Goal: Task Accomplishment & Management: Use online tool/utility

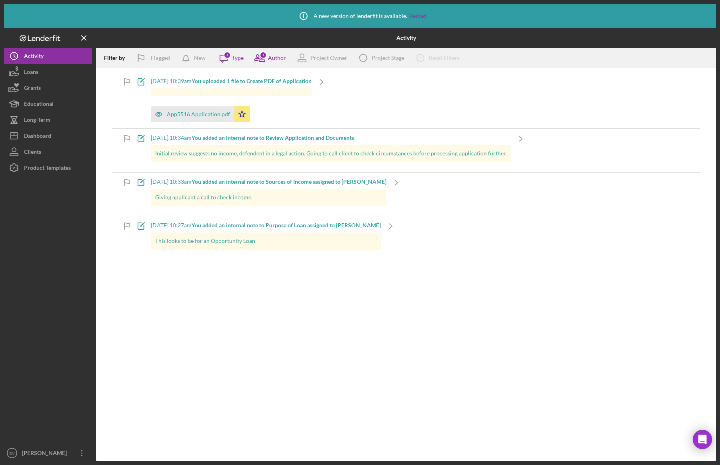
click at [41, 41] on icon "Logo-Reversed Created with Sketch." at bounding box center [40, 38] width 72 height 7
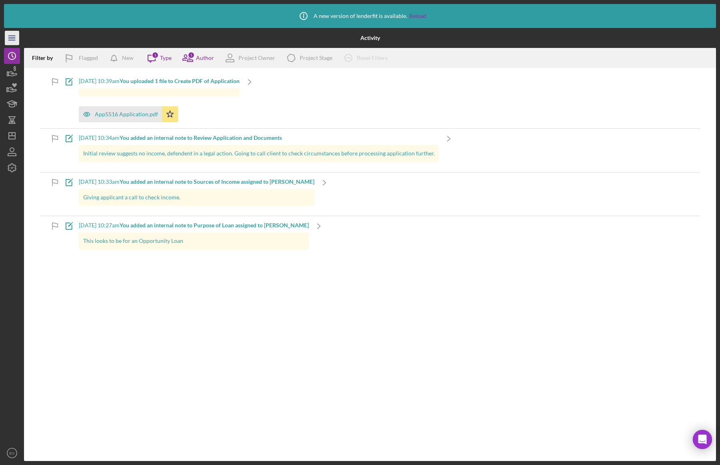
click at [16, 36] on icon "Icon/Menu" at bounding box center [12, 38] width 18 height 18
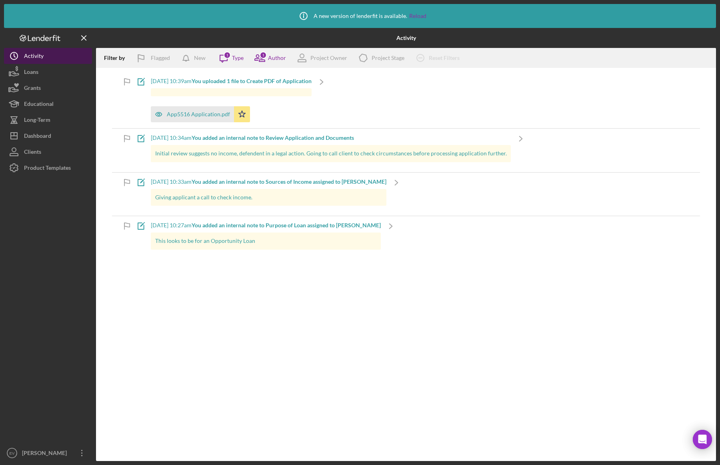
click at [22, 58] on icon "Icon/History" at bounding box center [14, 56] width 20 height 20
click at [34, 152] on div "Clients" at bounding box center [32, 153] width 17 height 18
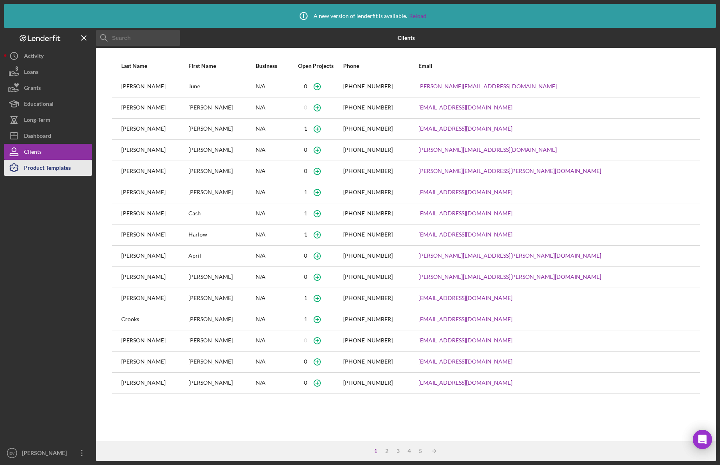
click at [56, 165] on div "Product Templates" at bounding box center [47, 169] width 47 height 18
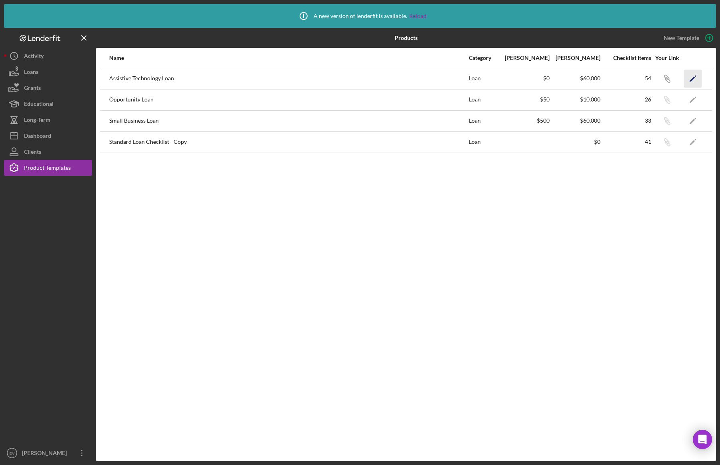
click at [694, 79] on icon "Icon/Edit" at bounding box center [693, 79] width 18 height 18
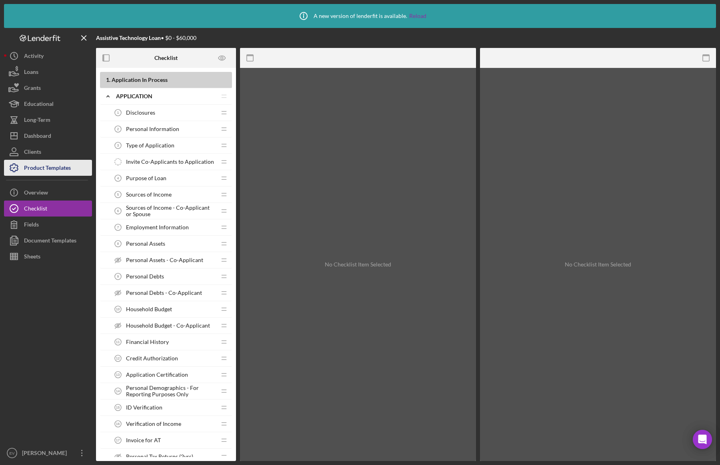
click at [37, 166] on div "Product Templates" at bounding box center [47, 169] width 47 height 18
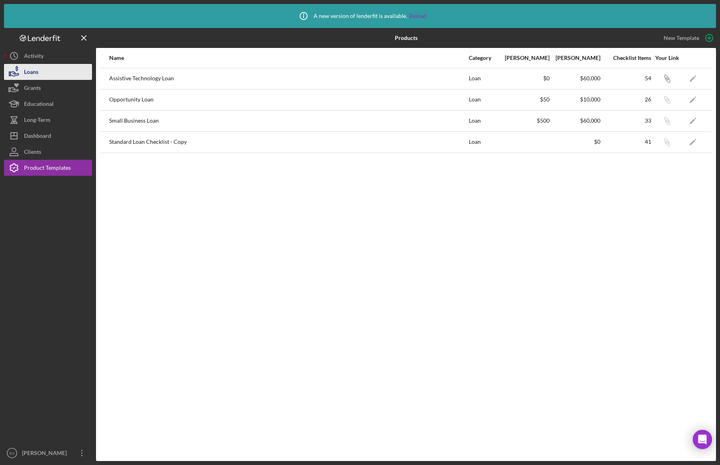
click at [52, 72] on button "Loans" at bounding box center [48, 72] width 88 height 16
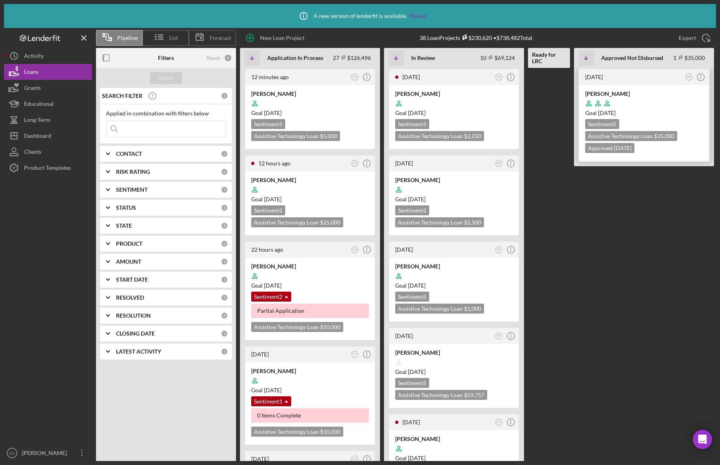
click at [635, 108] on div at bounding box center [644, 103] width 118 height 15
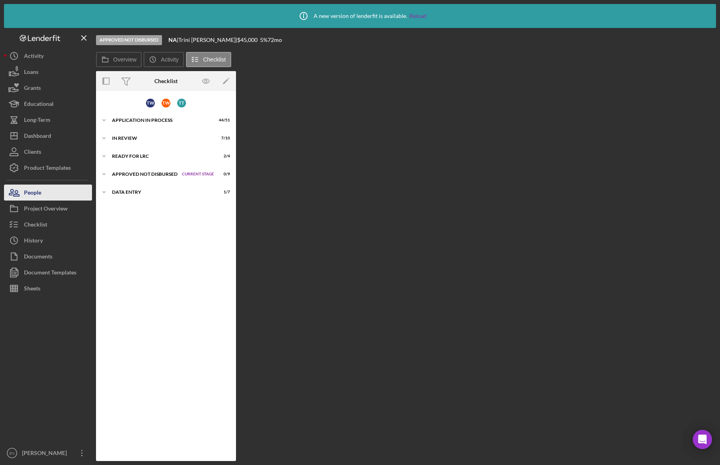
click at [43, 197] on button "People" at bounding box center [48, 193] width 88 height 16
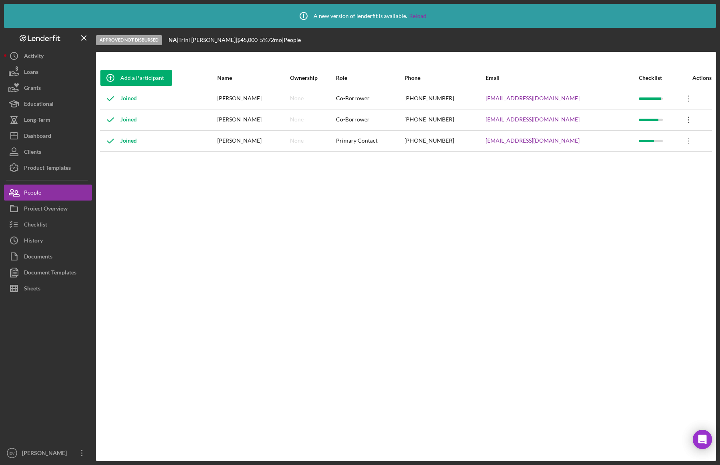
click at [685, 120] on icon "Icon/Overflow" at bounding box center [688, 120] width 20 height 20
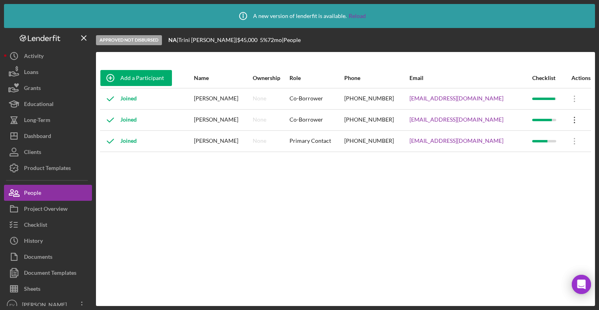
click at [567, 121] on icon "Icon/Overflow" at bounding box center [575, 120] width 20 height 20
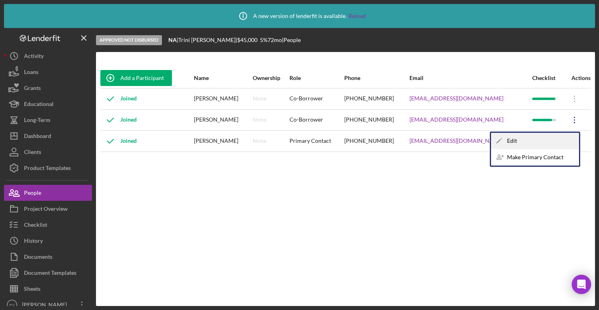
click at [552, 138] on div "Icon/Edit Edit" at bounding box center [535, 141] width 88 height 16
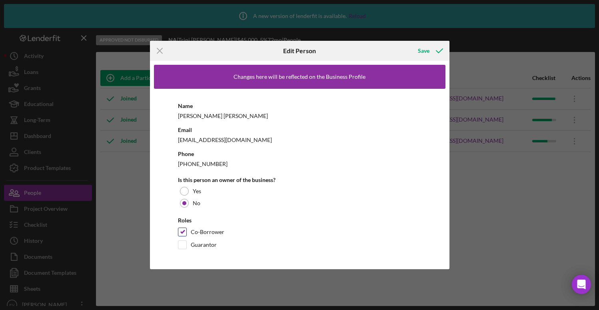
click at [181, 234] on input "Co-Borrower" at bounding box center [182, 232] width 8 height 8
click at [181, 232] on input "Co-Borrower" at bounding box center [182, 232] width 8 height 8
checkbox input "true"
click at [158, 50] on line at bounding box center [159, 50] width 5 height 5
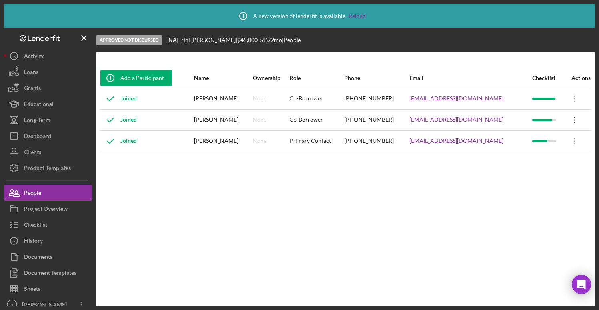
click at [572, 118] on icon "Icon/Overflow" at bounding box center [575, 120] width 20 height 20
click at [269, 249] on div "Add a Participant Name Ownership Role Phone Email Checklist Actions Joined Tere…" at bounding box center [345, 179] width 499 height 222
click at [41, 209] on div "Project Overview" at bounding box center [46, 210] width 44 height 18
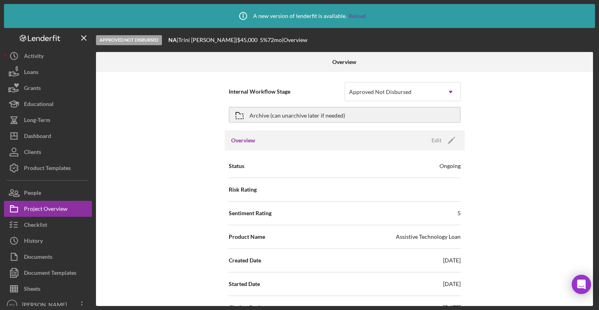
scroll to position [10, 0]
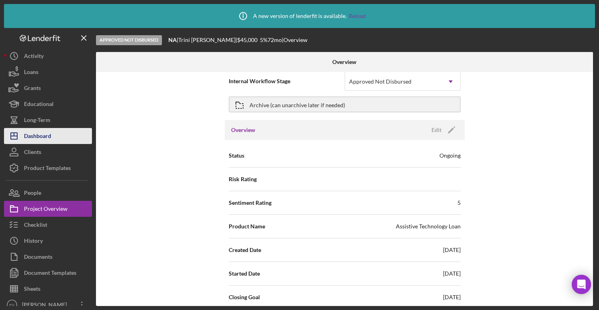
click at [56, 128] on button "Icon/Dashboard Dashboard" at bounding box center [48, 136] width 88 height 16
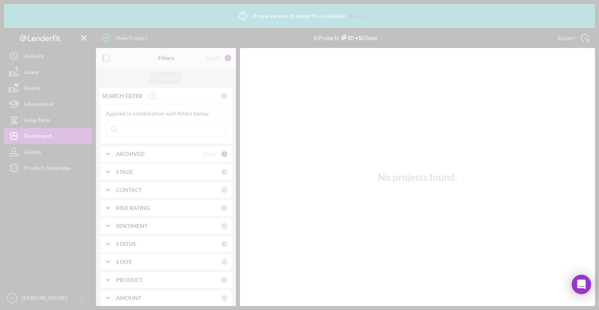
click at [50, 150] on div at bounding box center [299, 155] width 599 height 310
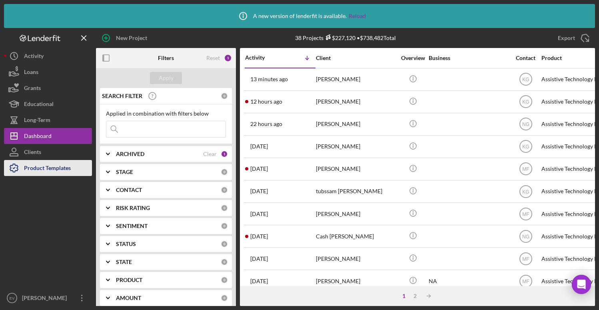
click at [45, 169] on div "Product Templates" at bounding box center [47, 169] width 47 height 18
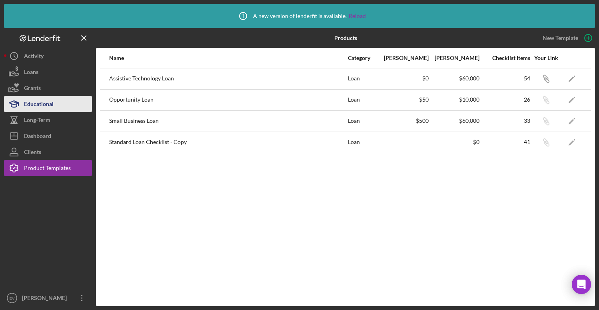
click at [49, 102] on div "Educational" at bounding box center [39, 105] width 30 height 18
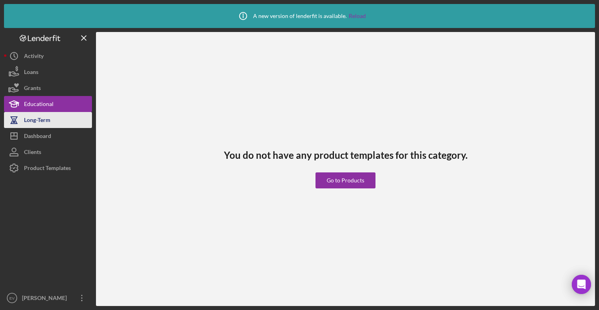
click at [56, 123] on button "Long-Term" at bounding box center [48, 120] width 88 height 16
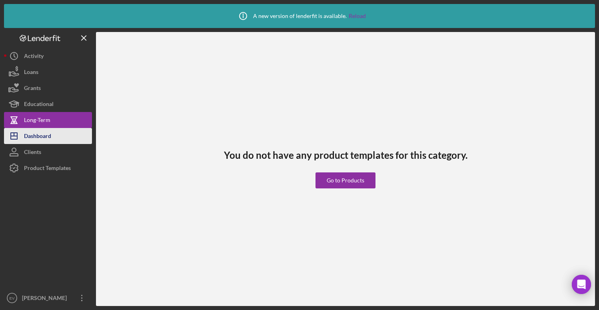
click at [46, 137] on div "Dashboard" at bounding box center [37, 137] width 27 height 18
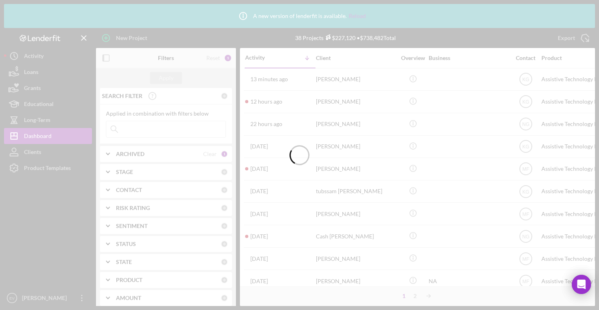
click at [49, 70] on div at bounding box center [299, 155] width 599 height 310
click at [47, 72] on button "Loans" at bounding box center [48, 72] width 88 height 16
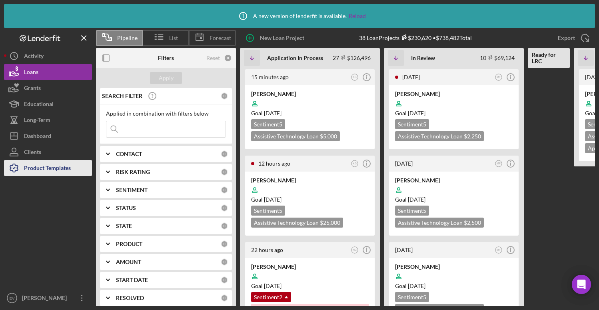
click at [44, 168] on div "Product Templates" at bounding box center [47, 169] width 47 height 18
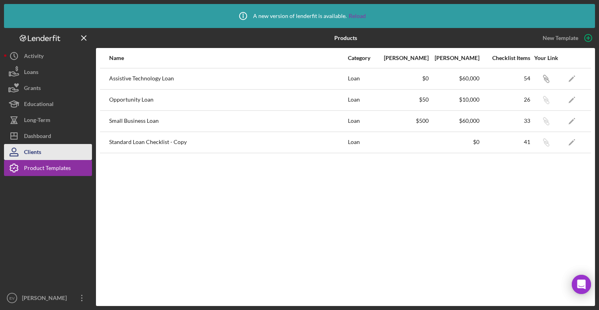
click at [46, 155] on button "Clients" at bounding box center [48, 152] width 88 height 16
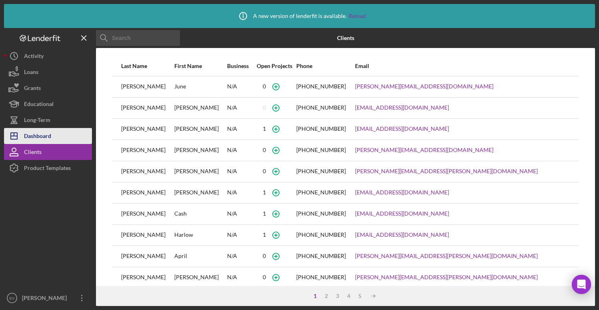
click at [49, 139] on div "Dashboard" at bounding box center [37, 137] width 27 height 18
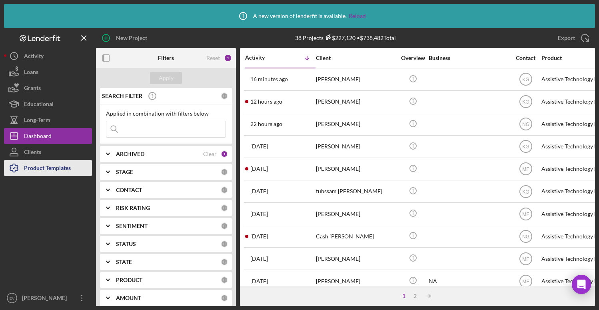
click at [55, 163] on div "Product Templates" at bounding box center [47, 169] width 47 height 18
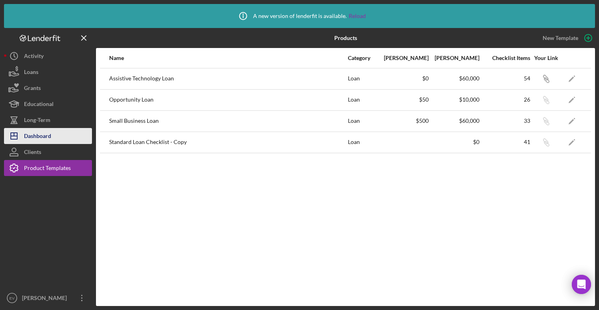
click at [52, 136] on button "Icon/Dashboard Dashboard" at bounding box center [48, 136] width 88 height 16
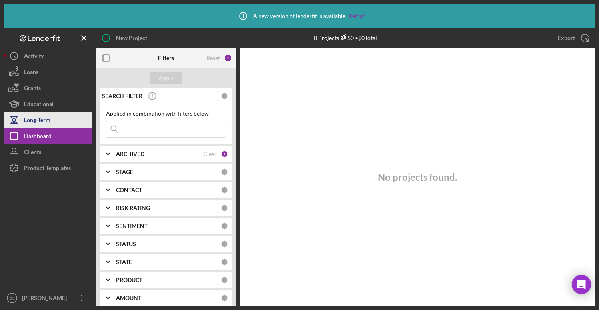
click at [54, 122] on button "Long-Term" at bounding box center [48, 120] width 88 height 16
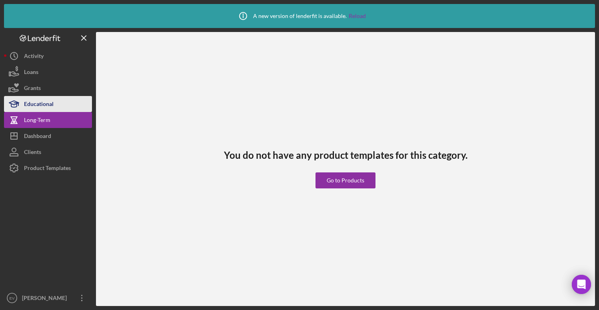
click at [54, 105] on button "Educational" at bounding box center [48, 104] width 88 height 16
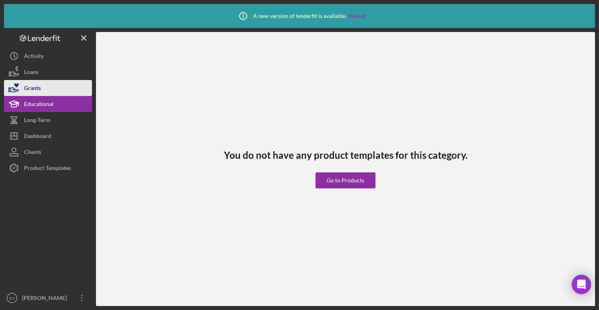
click at [47, 91] on button "Grants" at bounding box center [48, 88] width 88 height 16
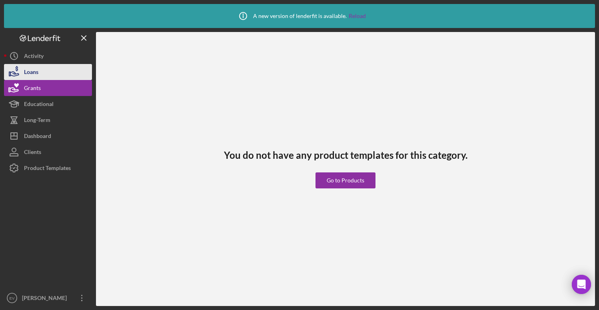
click at [40, 69] on button "Loans" at bounding box center [48, 72] width 88 height 16
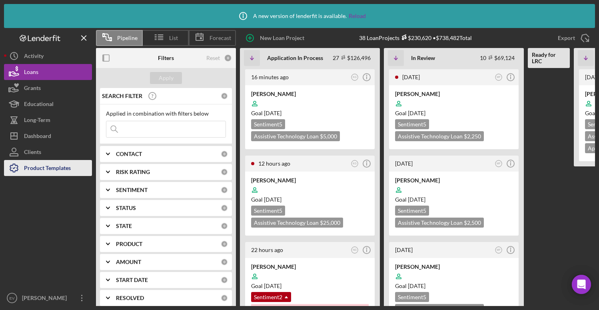
click at [60, 172] on div "Product Templates" at bounding box center [47, 169] width 47 height 18
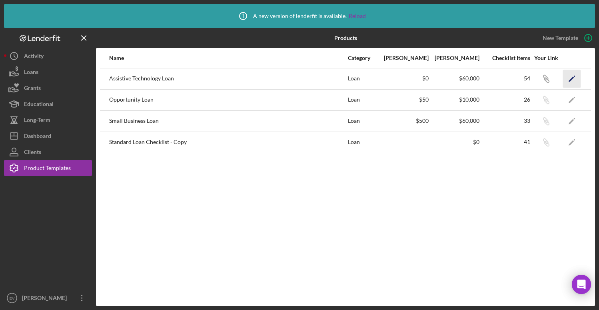
click at [573, 78] on icon "Icon/Edit" at bounding box center [572, 79] width 18 height 18
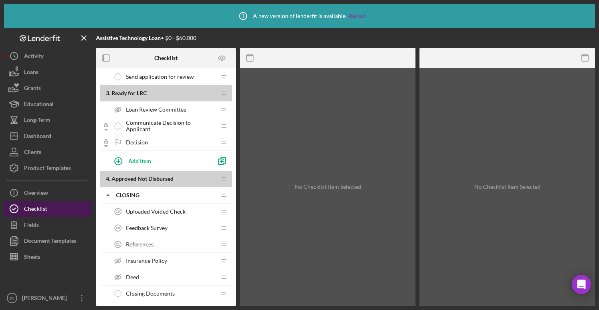
scroll to position [651, 0]
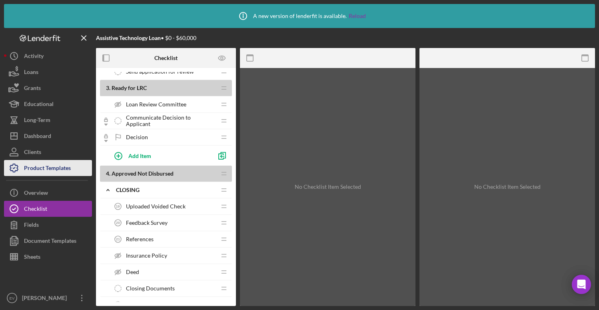
click at [50, 166] on div "Product Templates" at bounding box center [47, 169] width 47 height 18
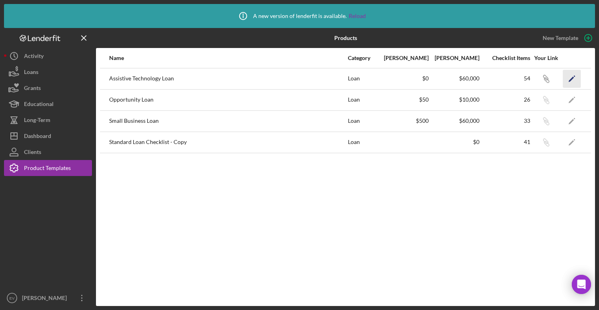
click at [572, 82] on icon "Icon/Edit" at bounding box center [572, 79] width 18 height 18
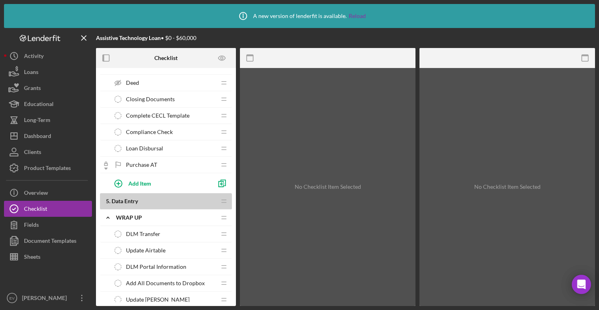
scroll to position [753, 0]
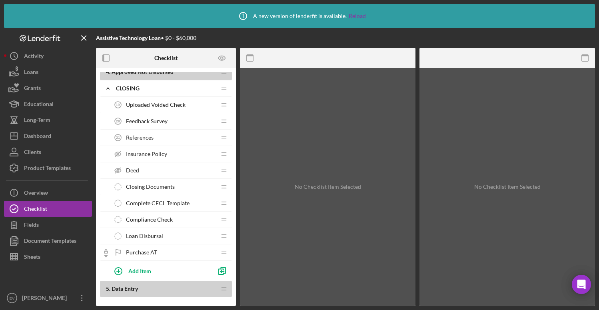
click at [153, 107] on span "Uploaded Voided Check" at bounding box center [156, 105] width 60 height 6
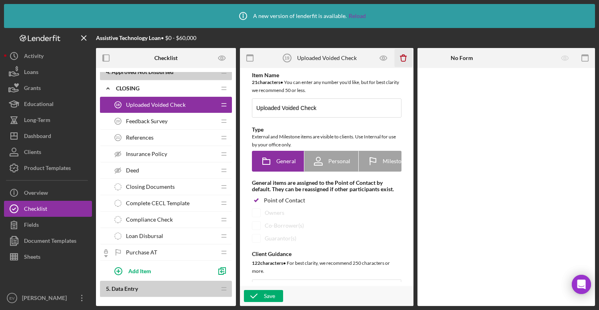
click at [405, 59] on icon "button" at bounding box center [403, 58] width 5 height 5
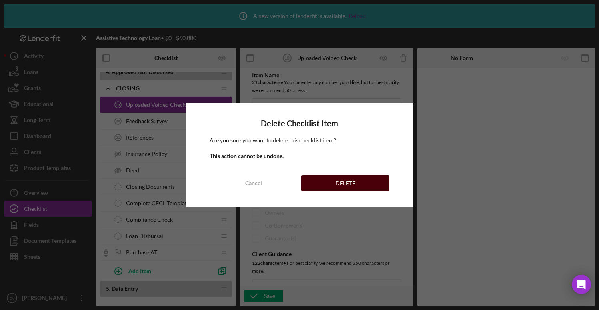
click at [336, 184] on div "DELETE" at bounding box center [345, 183] width 20 height 16
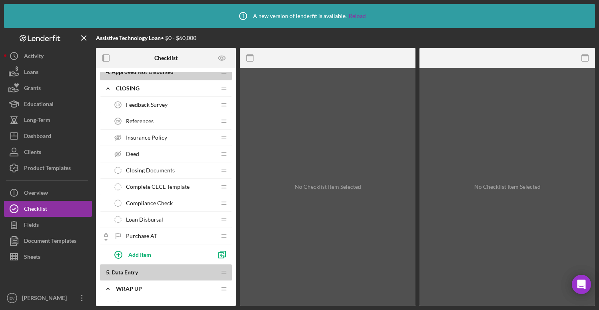
click at [161, 104] on span "Feedback Survey" at bounding box center [147, 105] width 42 height 6
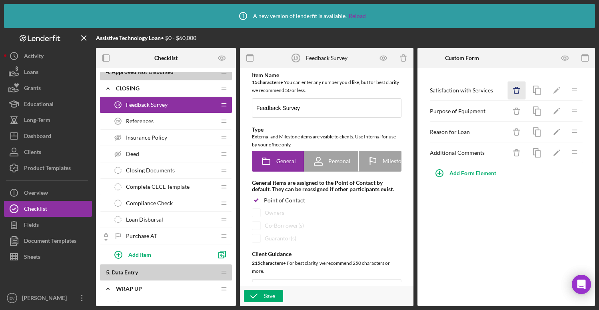
click at [516, 92] on icon "Icon/Delete" at bounding box center [517, 91] width 18 height 18
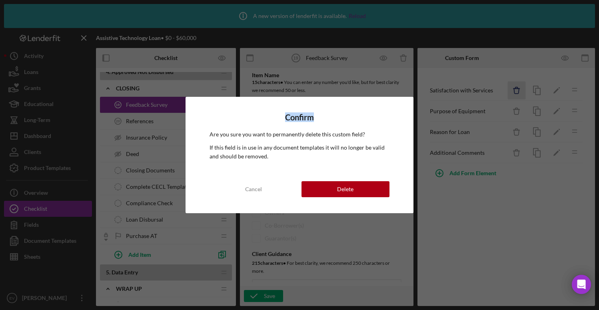
click at [516, 92] on div "Confirm Are you sure you want to permanently delete this custom field? If this …" at bounding box center [299, 155] width 599 height 310
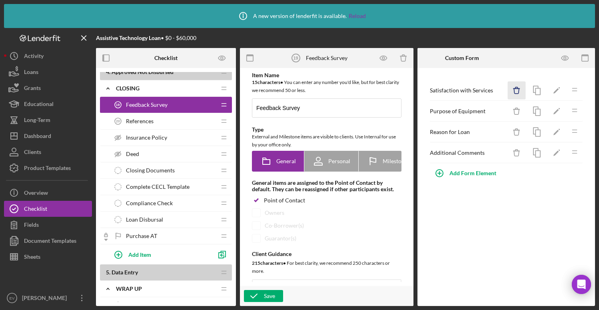
click at [513, 89] on icon "Icon/Delete" at bounding box center [517, 91] width 18 height 18
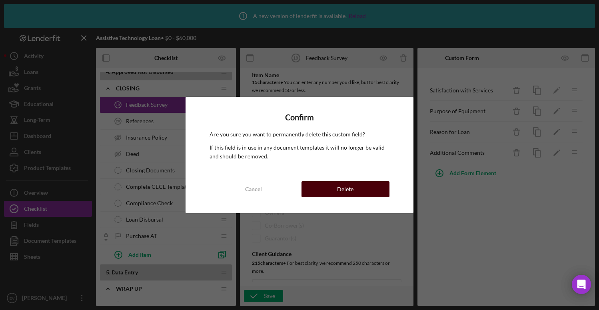
click at [364, 186] on button "Delete" at bounding box center [345, 189] width 88 height 16
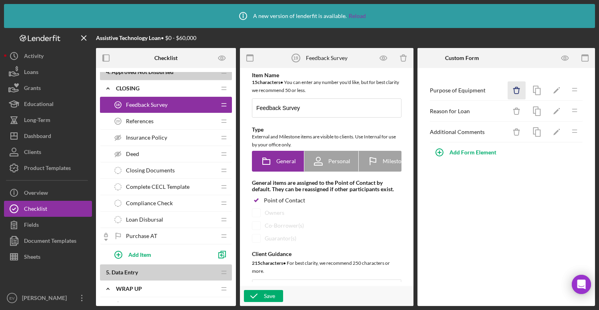
click at [513, 92] on icon "Icon/Delete" at bounding box center [517, 91] width 18 height 18
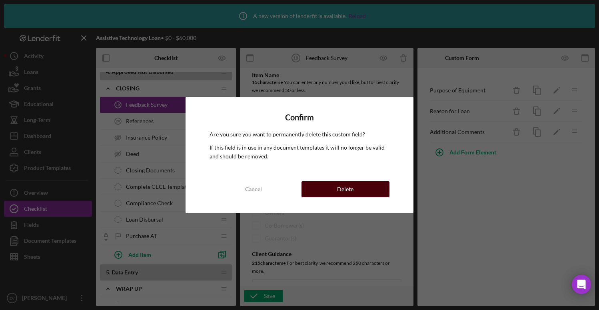
click at [369, 195] on button "Delete" at bounding box center [345, 189] width 88 height 16
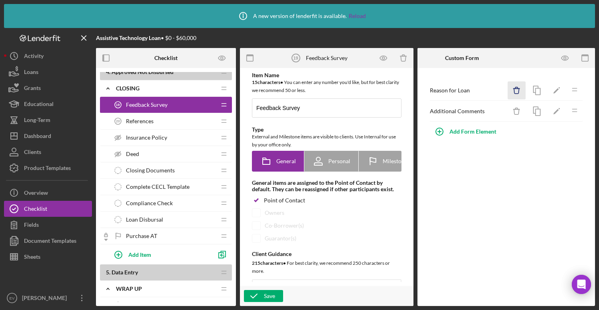
click at [516, 88] on icon "Icon/Delete" at bounding box center [517, 91] width 18 height 18
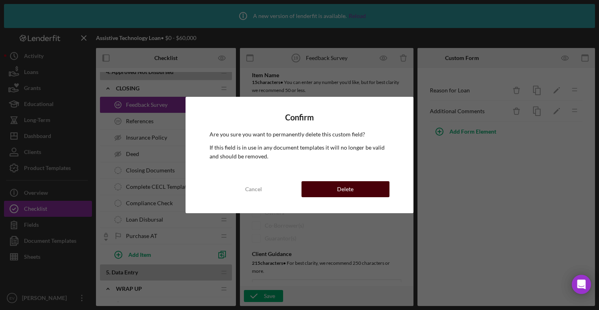
drag, startPoint x: 369, startPoint y: 186, endPoint x: 380, endPoint y: 183, distance: 11.5
click at [369, 186] on button "Delete" at bounding box center [345, 189] width 88 height 16
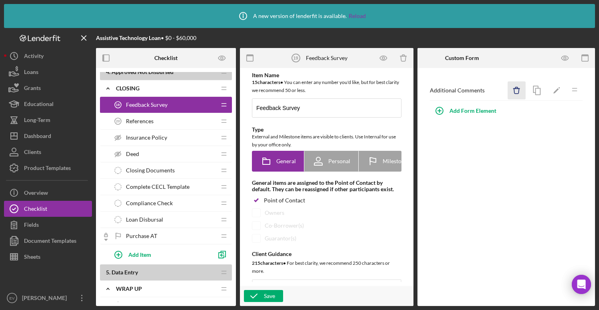
click at [515, 90] on icon "Icon/Delete" at bounding box center [517, 91] width 18 height 18
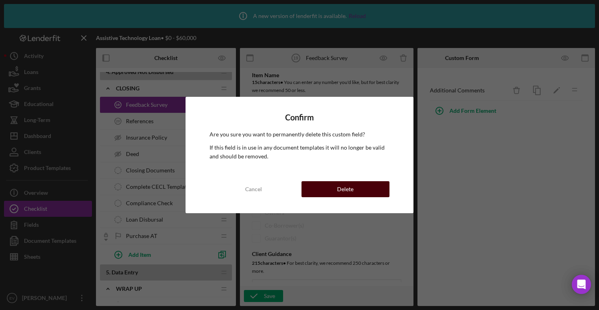
click at [346, 188] on div "Delete" at bounding box center [345, 189] width 16 height 16
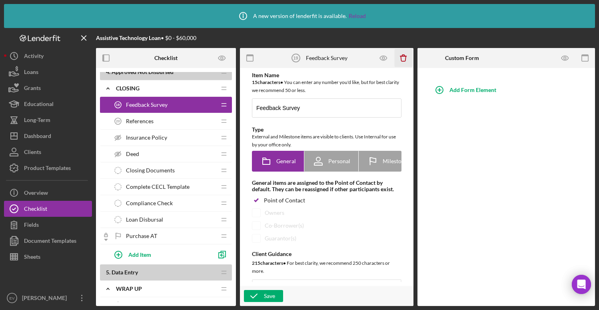
click at [403, 57] on icon "Icon/Delete" at bounding box center [404, 58] width 18 height 18
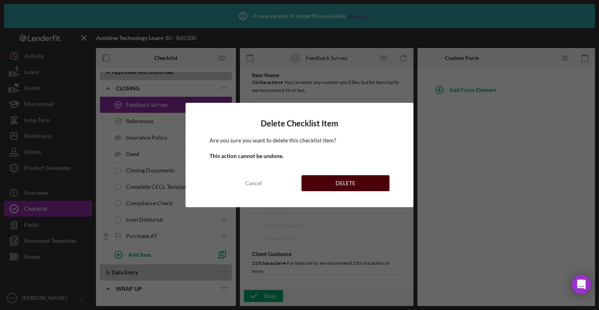
click at [348, 183] on div "DELETE" at bounding box center [345, 183] width 20 height 16
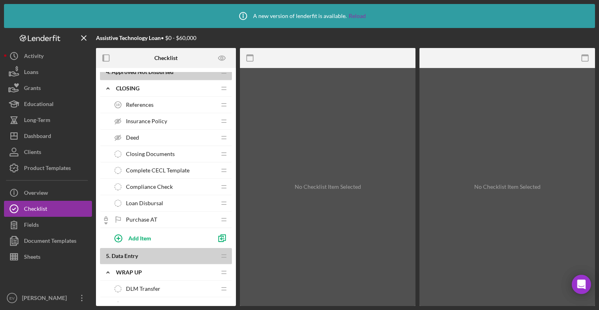
click at [160, 107] on div "References 19 References" at bounding box center [163, 105] width 106 height 16
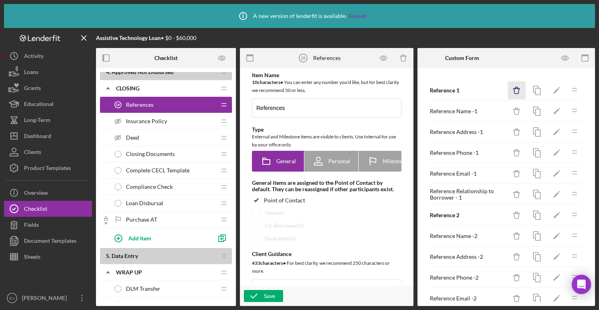
click at [511, 93] on icon "Icon/Delete" at bounding box center [517, 91] width 18 height 18
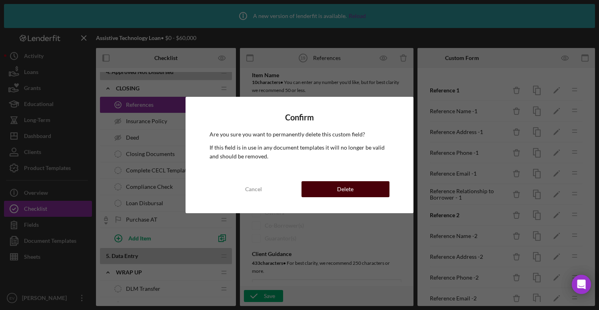
click at [358, 187] on button "Delete" at bounding box center [345, 189] width 88 height 16
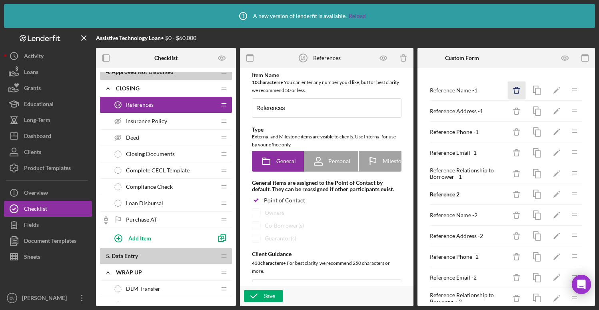
click at [508, 92] on icon "Icon/Delete" at bounding box center [517, 91] width 18 height 18
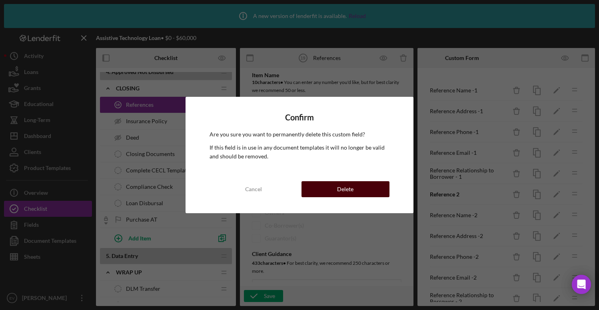
click at [355, 186] on button "Delete" at bounding box center [345, 189] width 88 height 16
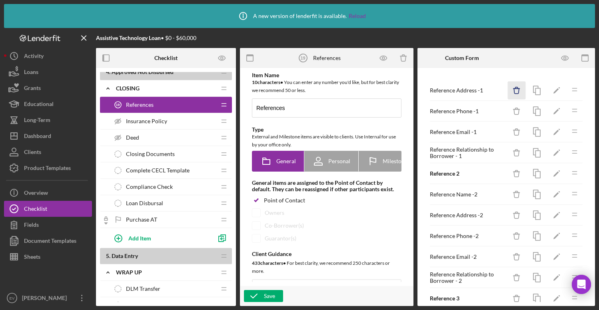
click at [511, 89] on icon "Icon/Delete" at bounding box center [517, 91] width 18 height 18
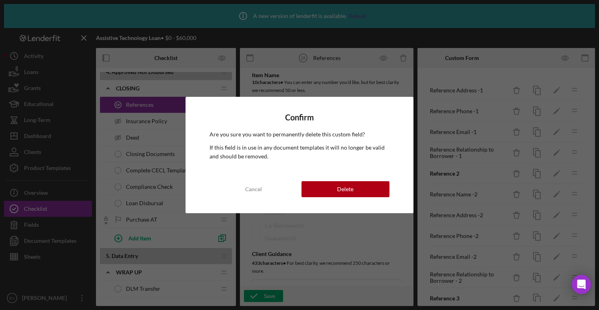
drag, startPoint x: 368, startPoint y: 182, endPoint x: 398, endPoint y: 184, distance: 29.7
click at [369, 183] on button "Delete" at bounding box center [345, 189] width 88 height 16
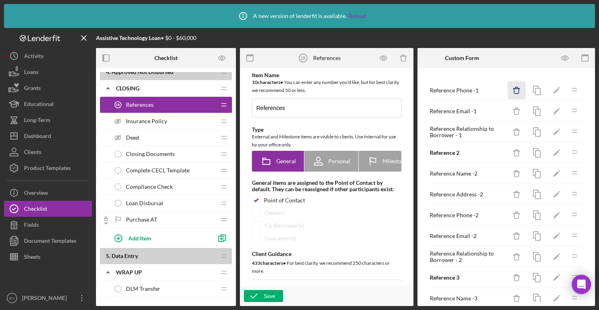
click at [510, 86] on icon "Icon/Delete" at bounding box center [517, 91] width 18 height 18
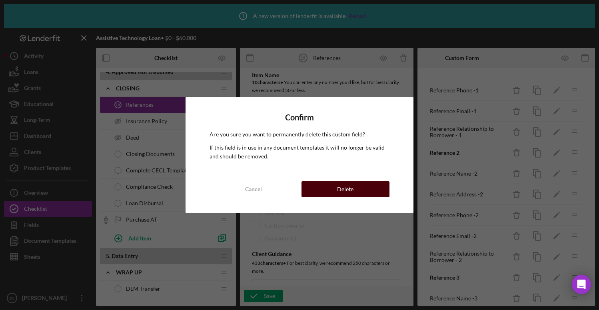
click at [358, 187] on button "Delete" at bounding box center [345, 189] width 88 height 16
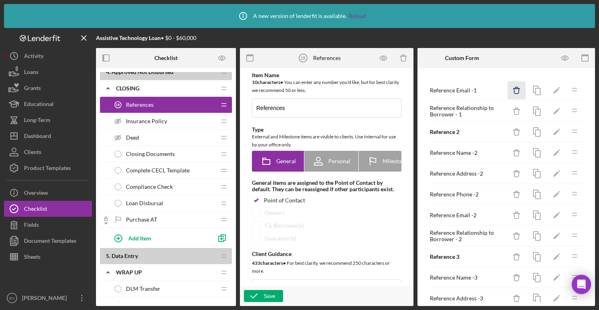
click at [513, 91] on icon "Icon/Delete" at bounding box center [517, 91] width 18 height 18
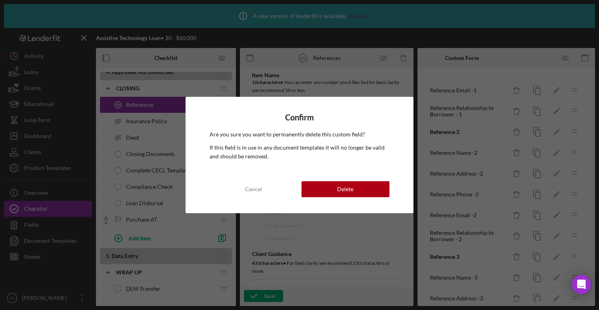
drag, startPoint x: 359, startPoint y: 188, endPoint x: 426, endPoint y: 179, distance: 67.8
click at [359, 189] on button "Delete" at bounding box center [345, 189] width 88 height 16
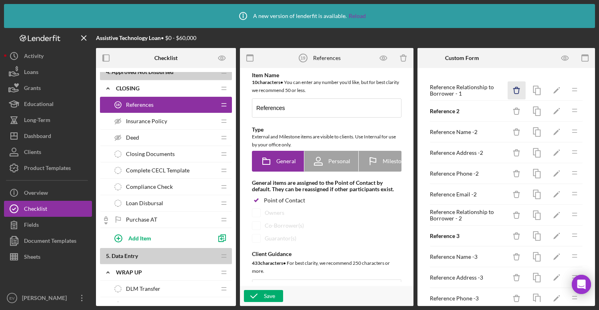
click at [514, 90] on icon "button" at bounding box center [516, 90] width 5 height 5
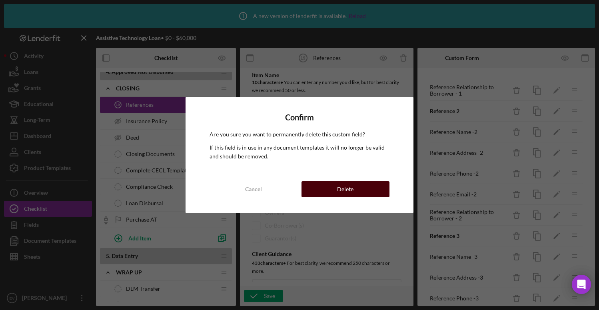
click at [364, 186] on button "Delete" at bounding box center [345, 189] width 88 height 16
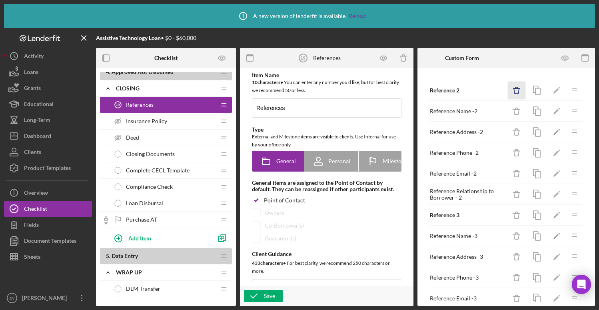
click at [508, 90] on icon "Icon/Delete" at bounding box center [517, 91] width 18 height 18
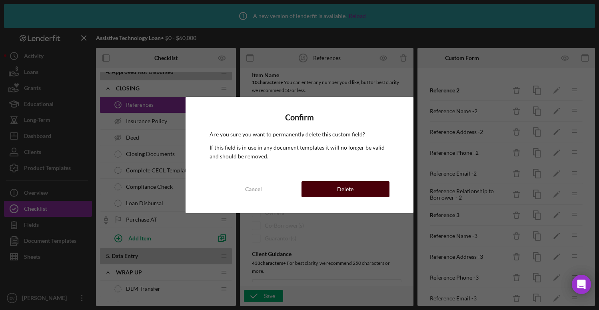
click at [370, 192] on button "Delete" at bounding box center [345, 189] width 88 height 16
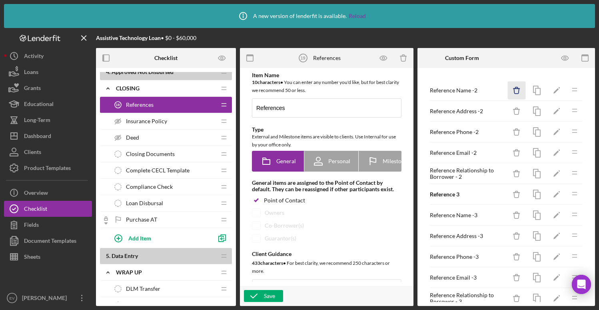
click at [508, 92] on icon "Icon/Delete" at bounding box center [517, 91] width 18 height 18
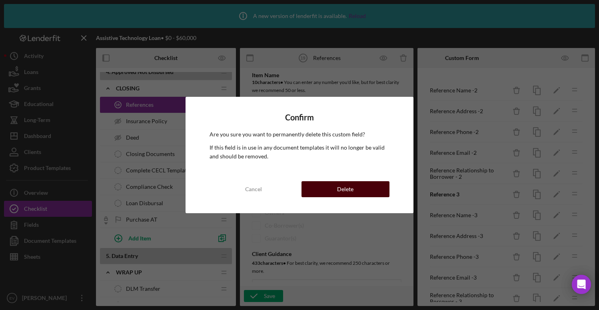
click at [365, 187] on button "Delete" at bounding box center [345, 189] width 88 height 16
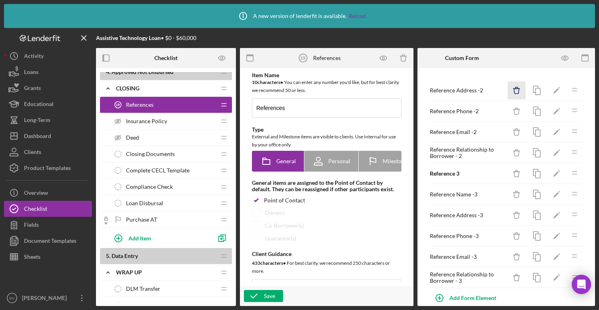
click at [514, 90] on icon "button" at bounding box center [516, 90] width 5 height 5
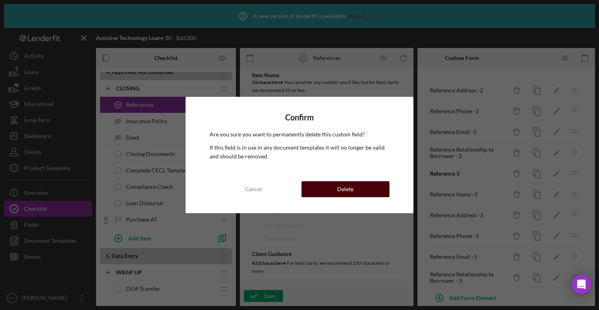
click at [348, 191] on div "Delete" at bounding box center [345, 189] width 16 height 16
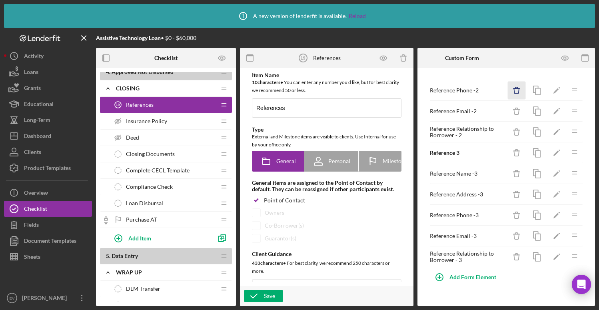
click at [510, 92] on icon "Icon/Delete" at bounding box center [517, 91] width 18 height 18
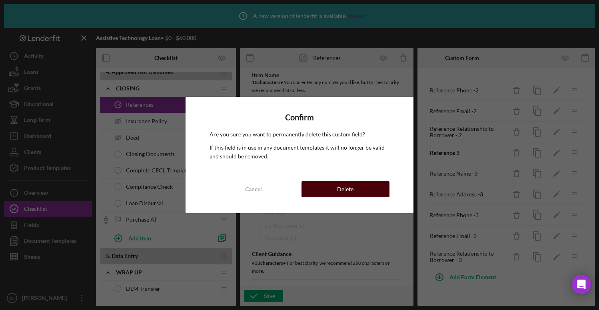
click at [355, 188] on button "Delete" at bounding box center [345, 189] width 88 height 16
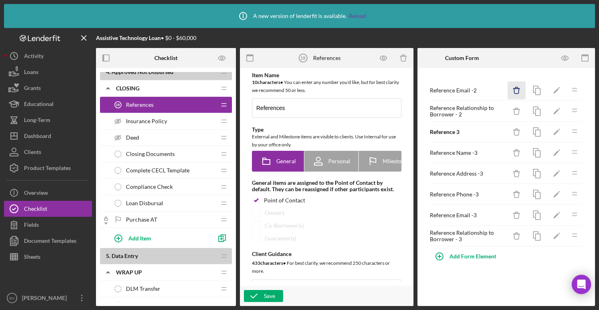
click at [515, 92] on icon "Icon/Delete" at bounding box center [517, 91] width 18 height 18
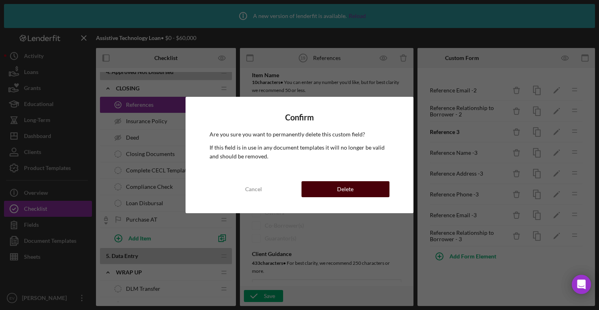
click at [373, 192] on button "Delete" at bounding box center [345, 189] width 88 height 16
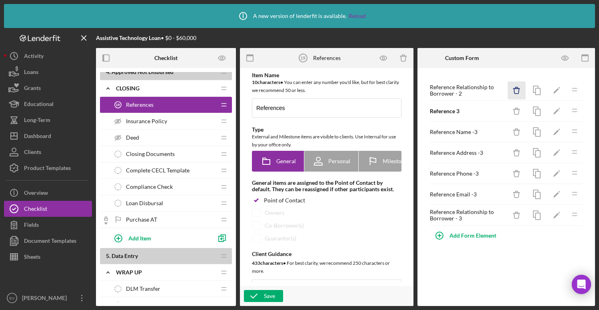
click at [517, 90] on icon "Icon/Delete" at bounding box center [517, 91] width 18 height 18
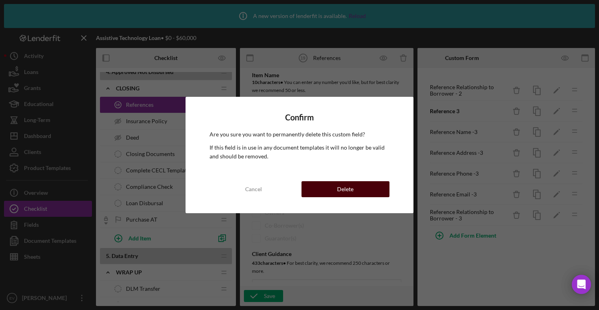
click at [368, 190] on button "Delete" at bounding box center [345, 189] width 88 height 16
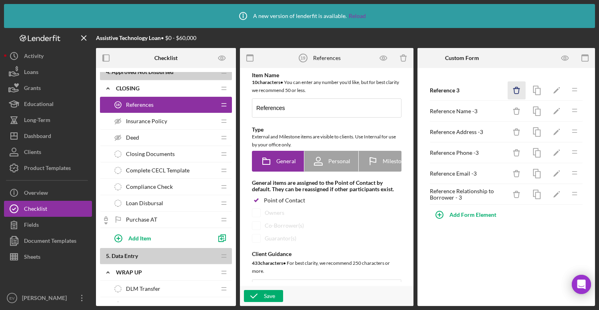
click at [517, 90] on icon "Icon/Delete" at bounding box center [517, 91] width 18 height 18
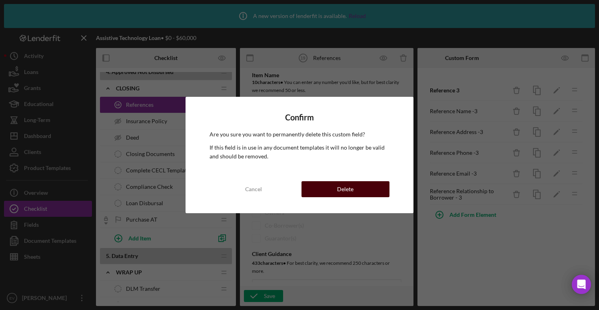
click at [364, 192] on button "Delete" at bounding box center [345, 189] width 88 height 16
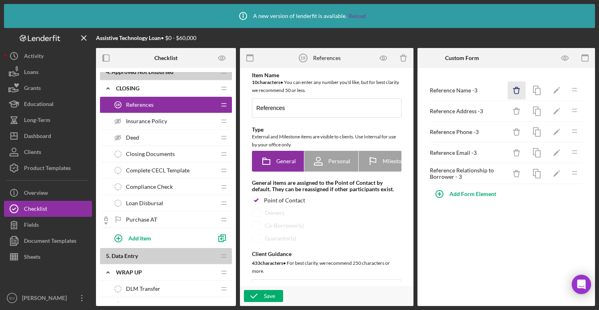
click at [518, 92] on icon "button" at bounding box center [516, 90] width 5 height 5
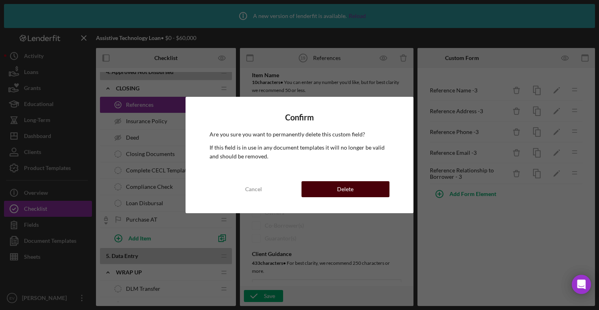
click at [365, 190] on button "Delete" at bounding box center [345, 189] width 88 height 16
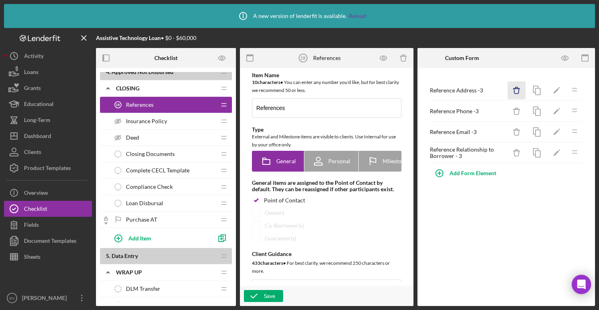
click at [521, 89] on icon "Icon/Delete" at bounding box center [517, 91] width 18 height 18
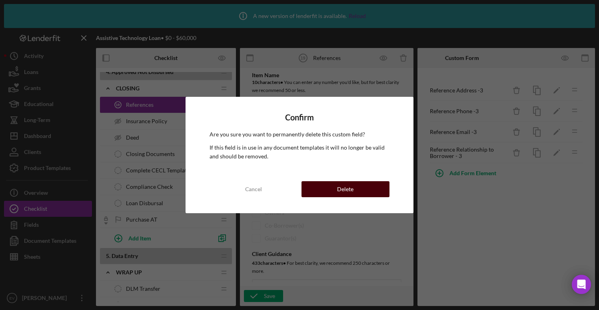
click at [375, 194] on button "Delete" at bounding box center [345, 189] width 88 height 16
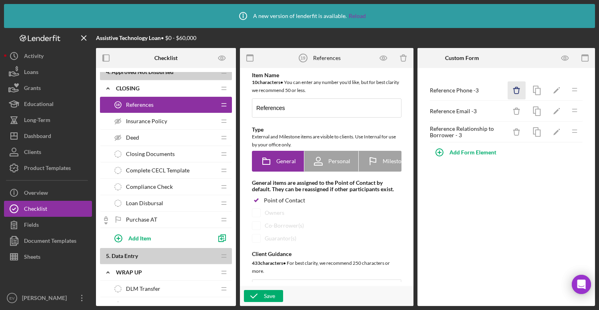
click at [522, 88] on icon "Icon/Delete" at bounding box center [517, 91] width 18 height 18
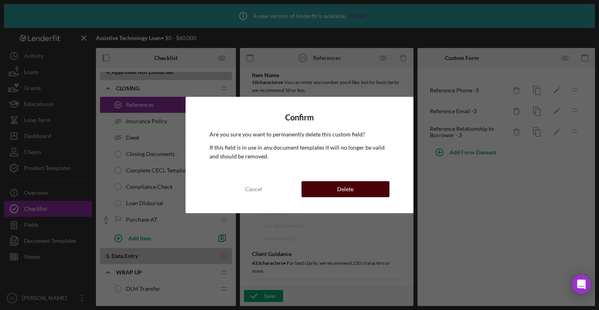
click at [365, 187] on button "Delete" at bounding box center [345, 189] width 88 height 16
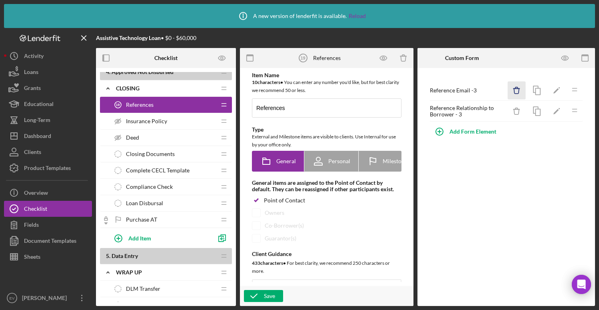
click at [517, 92] on icon "Icon/Delete" at bounding box center [517, 91] width 18 height 18
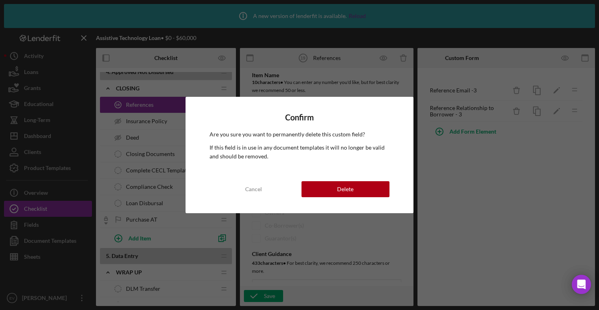
click at [356, 198] on div "Confirm Are you sure you want to permanently delete this custom field? If this …" at bounding box center [299, 155] width 227 height 116
click at [366, 187] on button "Delete" at bounding box center [345, 189] width 88 height 16
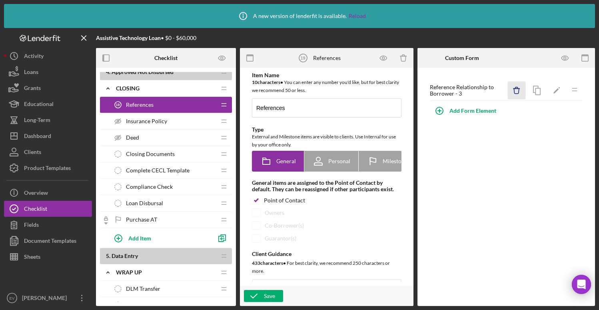
click at [515, 88] on icon "button" at bounding box center [516, 88] width 2 height 2
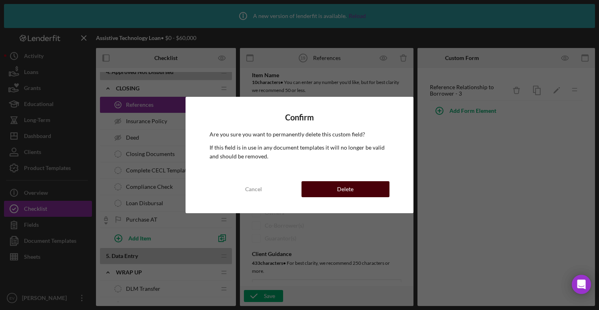
drag, startPoint x: 361, startPoint y: 181, endPoint x: 359, endPoint y: 186, distance: 5.0
click at [361, 183] on button "Delete" at bounding box center [345, 189] width 88 height 16
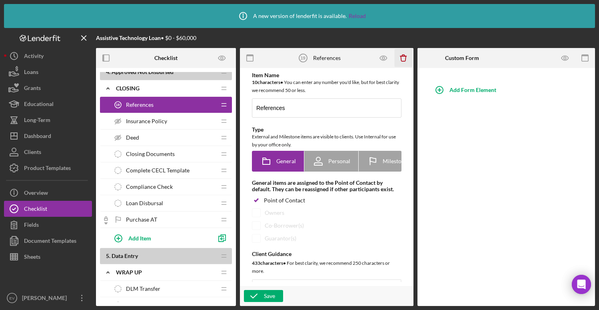
click at [402, 57] on icon "Icon/Delete" at bounding box center [404, 58] width 18 height 18
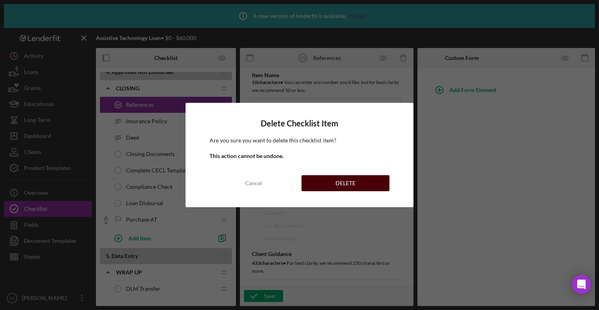
click at [318, 177] on button "DELETE" at bounding box center [345, 183] width 88 height 16
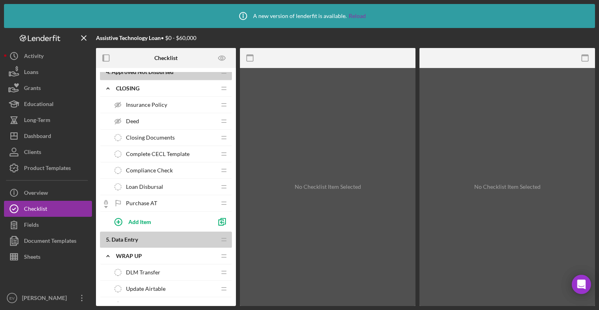
click at [159, 108] on div "Insurance Policy Insurance Policy" at bounding box center [163, 105] width 106 height 16
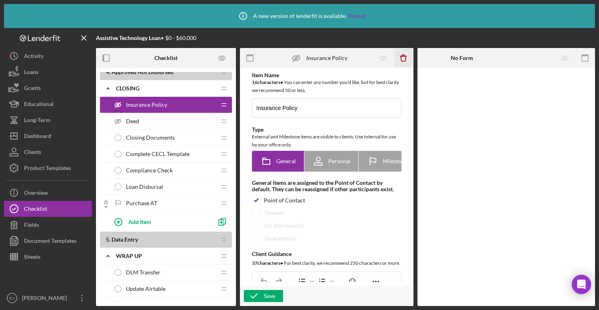
click at [403, 61] on icon "Icon/Delete" at bounding box center [404, 58] width 18 height 18
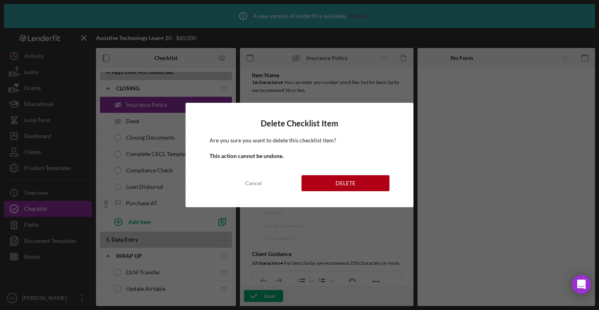
click at [341, 172] on div "Delete Checklist Item Are you sure you want to delete this checklist item? This…" at bounding box center [299, 155] width 227 height 104
click at [359, 183] on button "DELETE" at bounding box center [345, 183] width 88 height 16
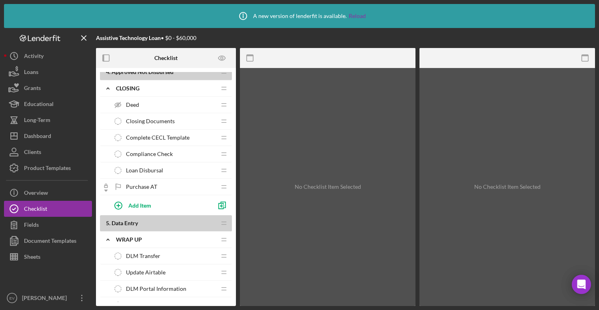
click at [164, 109] on div "Deed Deed" at bounding box center [163, 105] width 106 height 16
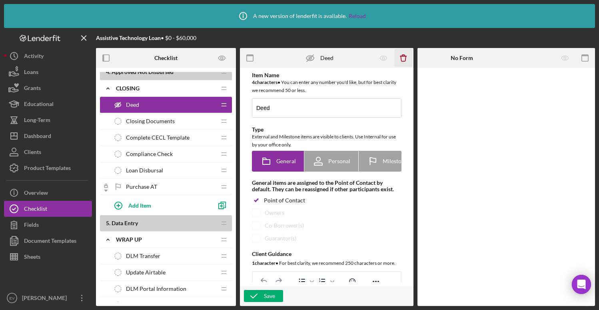
click at [408, 59] on icon "Icon/Delete" at bounding box center [404, 58] width 18 height 18
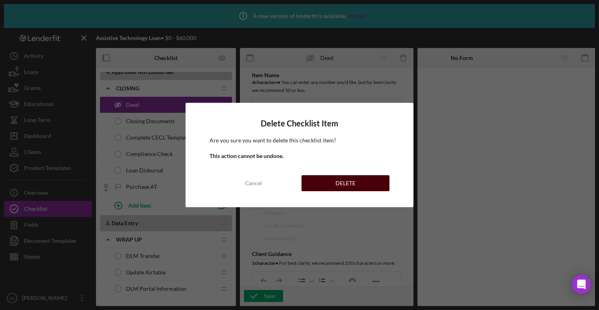
click at [331, 182] on button "DELETE" at bounding box center [345, 183] width 88 height 16
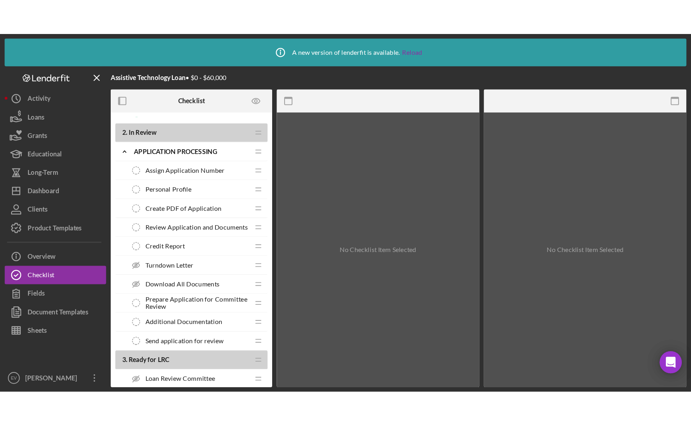
scroll to position [837, 0]
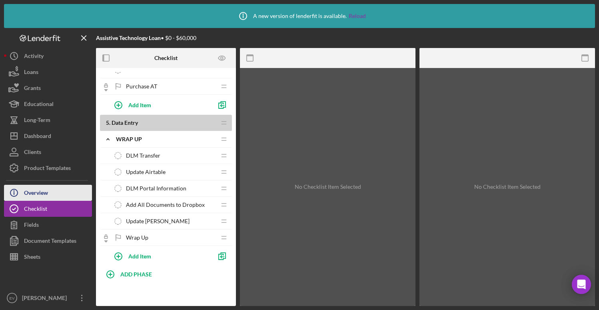
click at [40, 190] on div "Overview" at bounding box center [36, 194] width 24 height 18
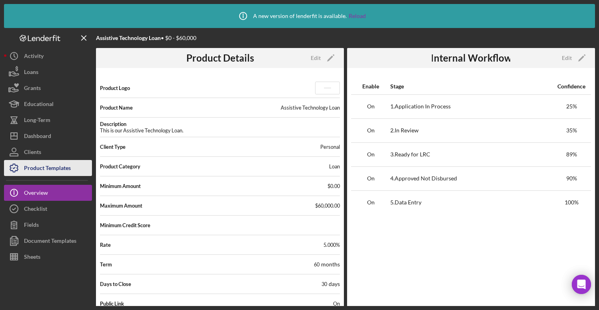
click at [64, 162] on div "Product Templates" at bounding box center [47, 169] width 47 height 18
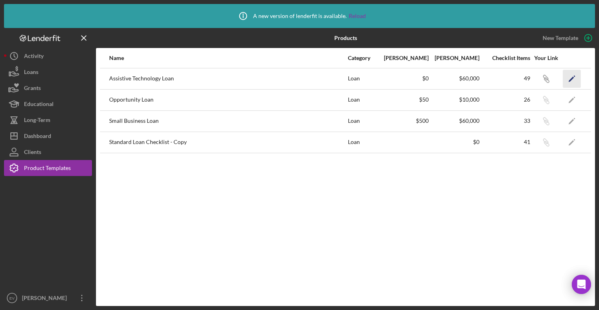
click at [576, 75] on icon "Icon/Edit" at bounding box center [572, 79] width 18 height 18
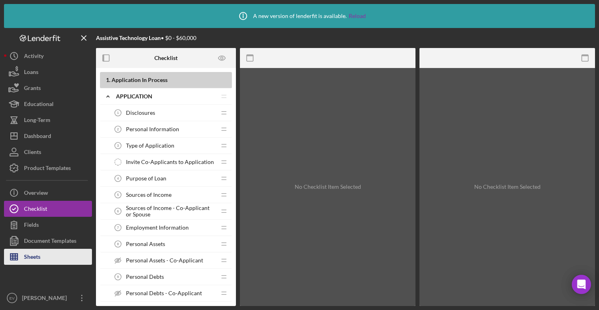
click at [46, 255] on button "Sheets" at bounding box center [48, 257] width 88 height 16
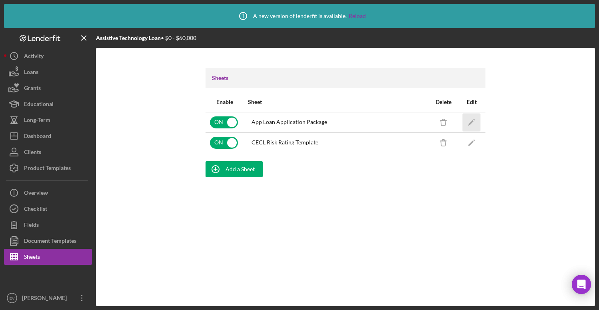
click at [471, 120] on icon "Icon/Edit" at bounding box center [472, 122] width 18 height 18
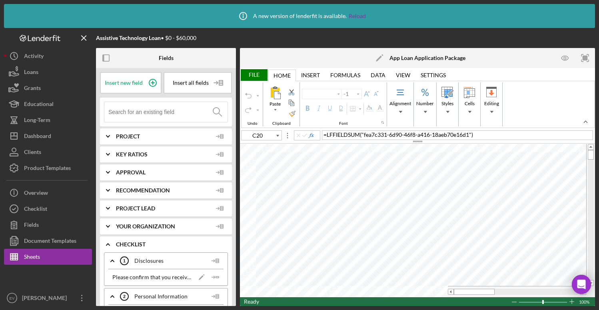
type input "Arial"
type input "12"
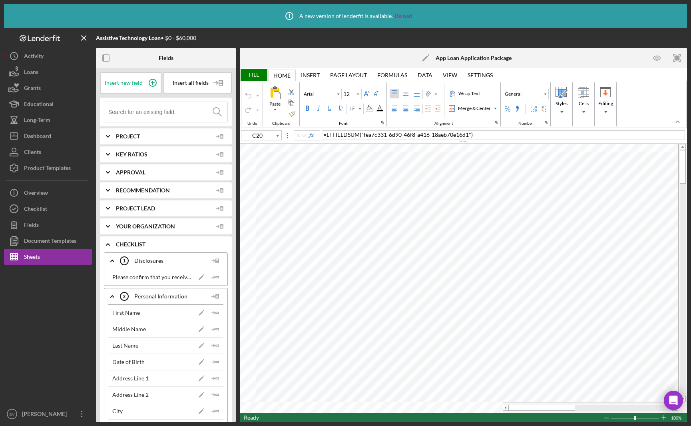
type input "B75"
type input "10"
type input "D45"
click at [37, 238] on div "Document Templates" at bounding box center [50, 242] width 52 height 18
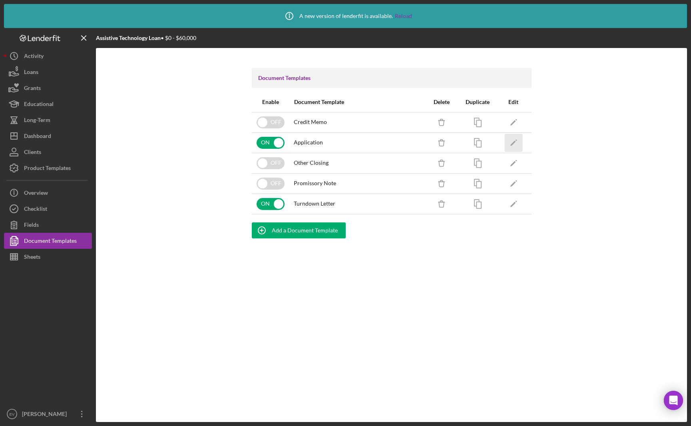
click at [511, 145] on polygon "button" at bounding box center [513, 143] width 6 height 6
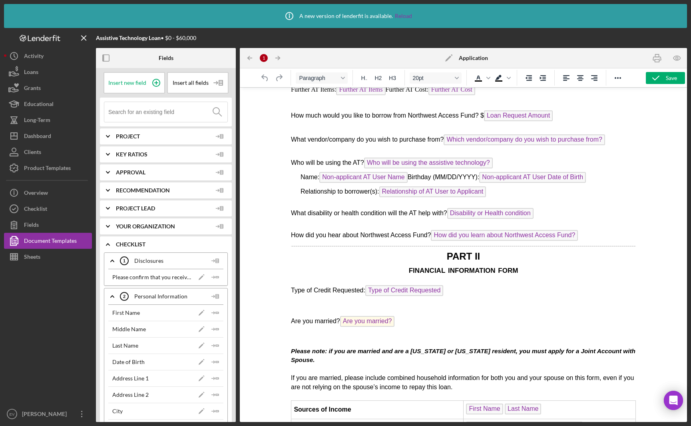
scroll to position [1755, 0]
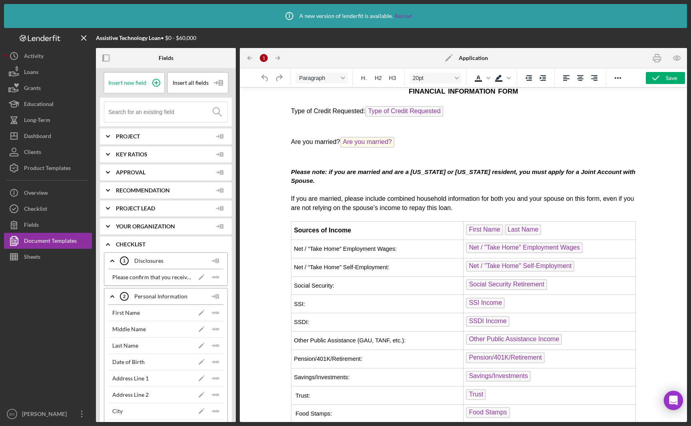
click at [367, 229] on td "Sources of Income" at bounding box center [377, 230] width 172 height 18
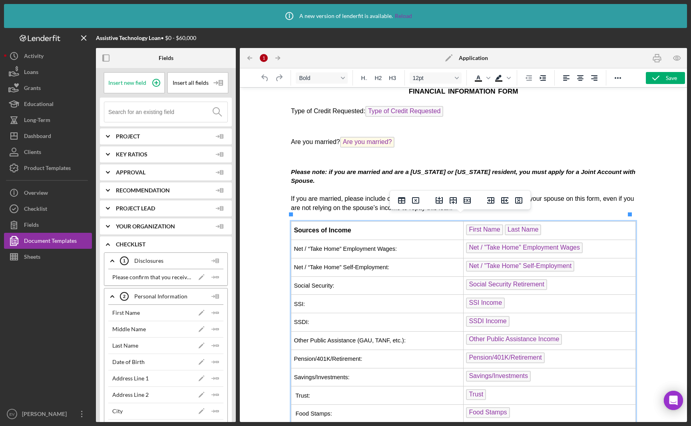
click at [565, 221] on td "First Name Last Name" at bounding box center [549, 230] width 172 height 18
drag, startPoint x: 503, startPoint y: 203, endPoint x: 231, endPoint y: 131, distance: 280.4
click at [503, 203] on icon "Insert column after" at bounding box center [504, 200] width 7 height 6
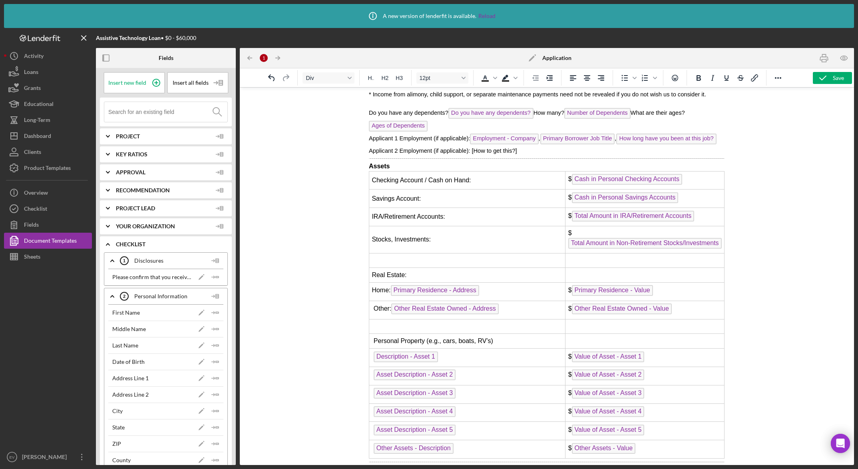
scroll to position [2121, 0]
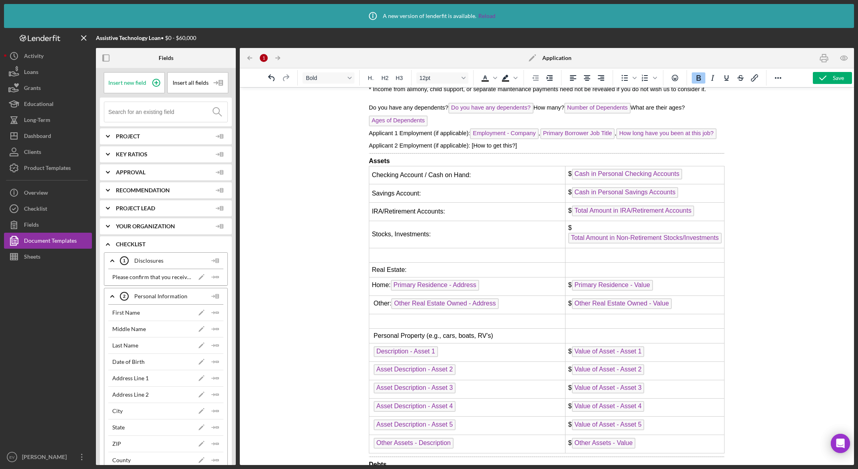
click at [401, 168] on div "PART II financial information form Type of Credit Requested: Type of Credit Req…" at bounding box center [547, 196] width 356 height 991
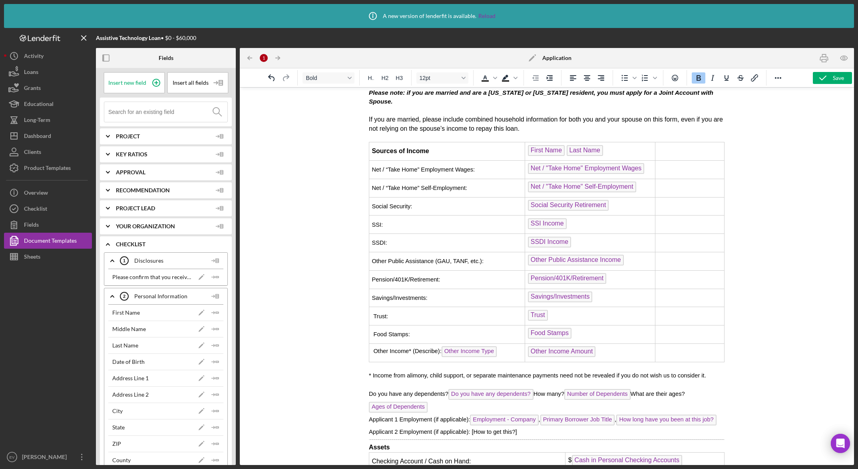
scroll to position [1824, 0]
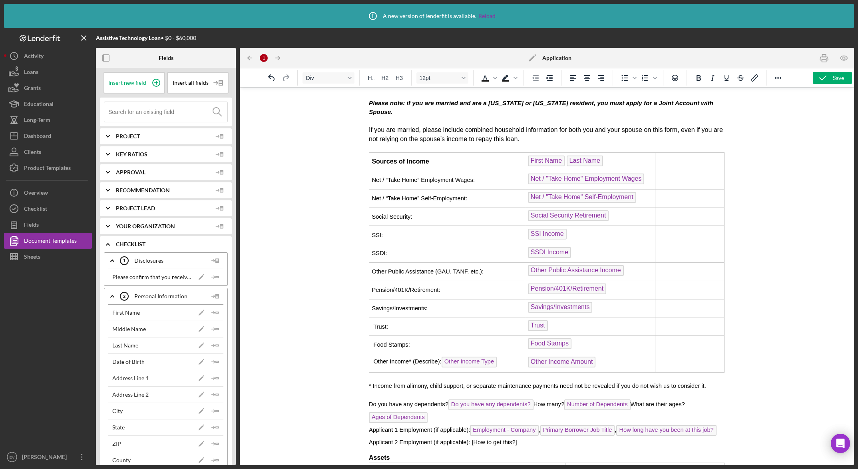
click at [624, 156] on td "First Name Last Name" at bounding box center [590, 162] width 130 height 18
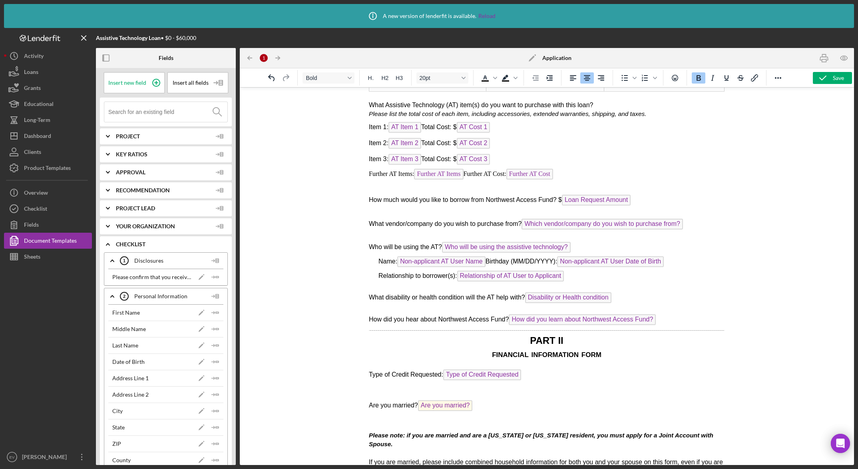
scroll to position [1743, 0]
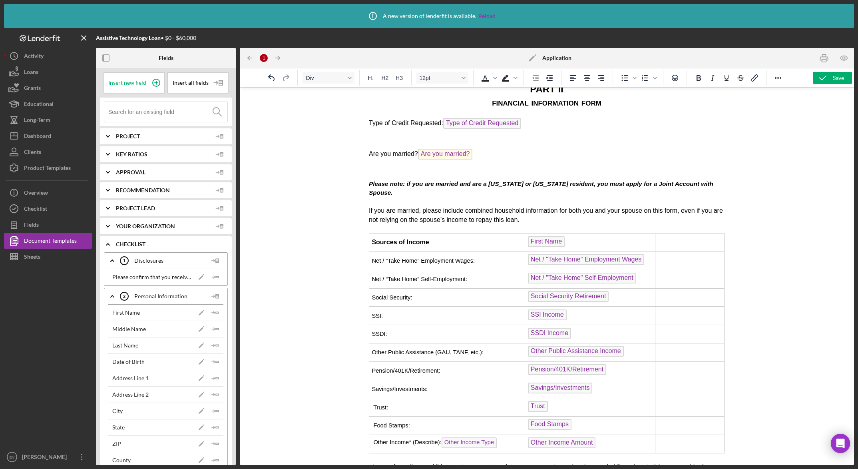
click at [581, 235] on td "First Name" at bounding box center [590, 242] width 130 height 18
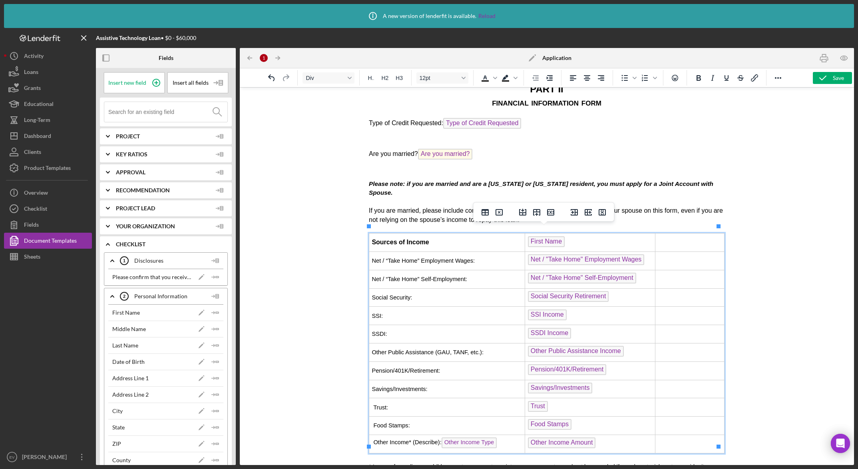
click at [590, 233] on td "First Name ﻿" at bounding box center [590, 242] width 130 height 18
click at [667, 236] on td "Rich Text Area. Press ALT-0 for help." at bounding box center [689, 242] width 69 height 18
click at [719, 76] on icon "button" at bounding box center [823, 78] width 20 height 20
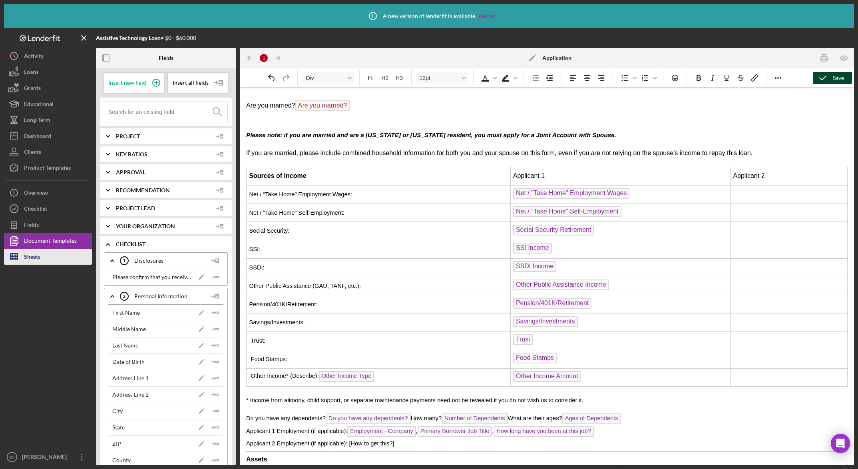
click at [42, 262] on button "Sheets" at bounding box center [48, 257] width 88 height 16
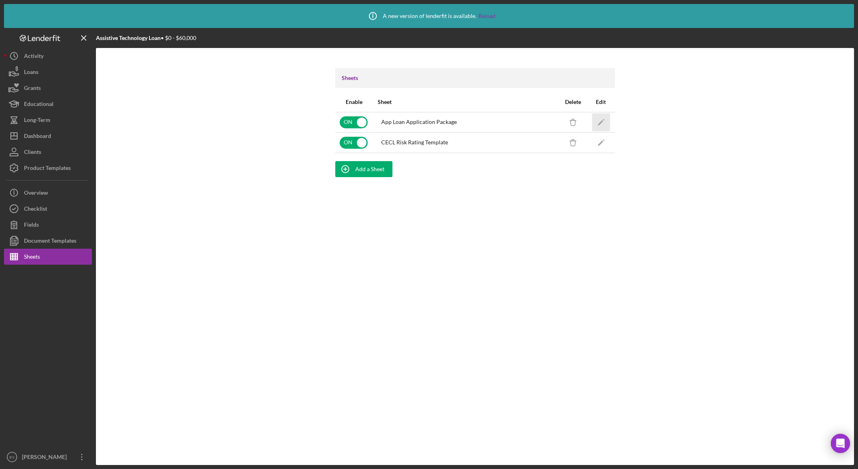
click at [599, 122] on icon "Icon/Edit" at bounding box center [601, 122] width 18 height 18
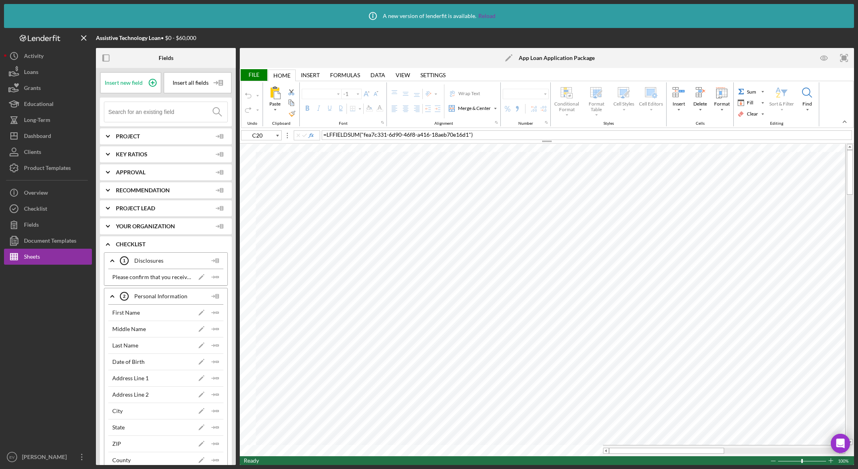
type input "Arial"
type input "12"
type input "B75"
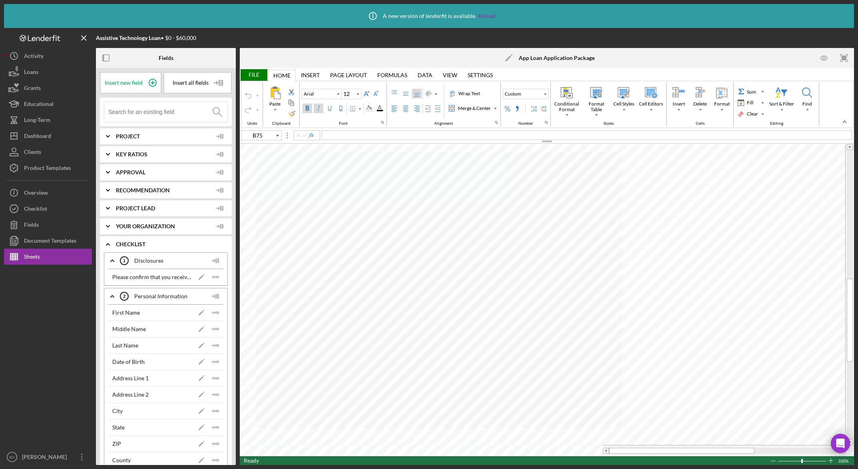
type input "10"
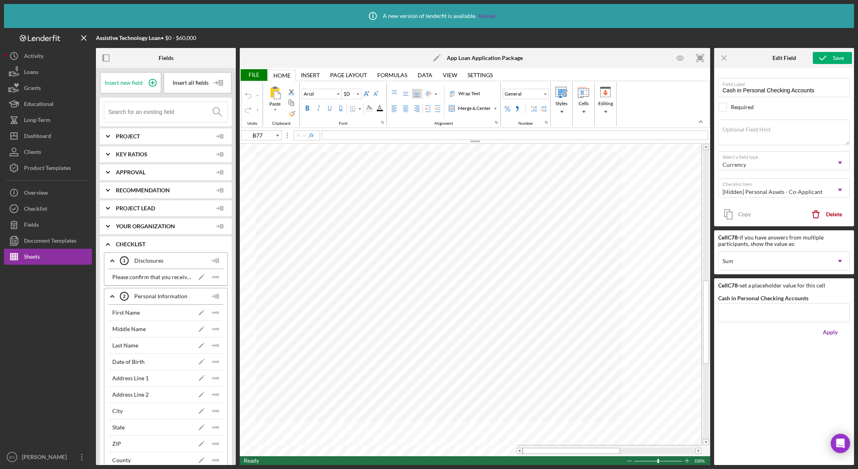
type input "A77"
click at [275, 227] on span "Assets for Primary Applicant" at bounding box center [292, 226] width 72 height 7
drag, startPoint x: 275, startPoint y: 227, endPoint x: 316, endPoint y: 225, distance: 41.2
click at [315, 225] on span "Assets for Primary Applicant" at bounding box center [292, 226] width 72 height 7
type input "B77"
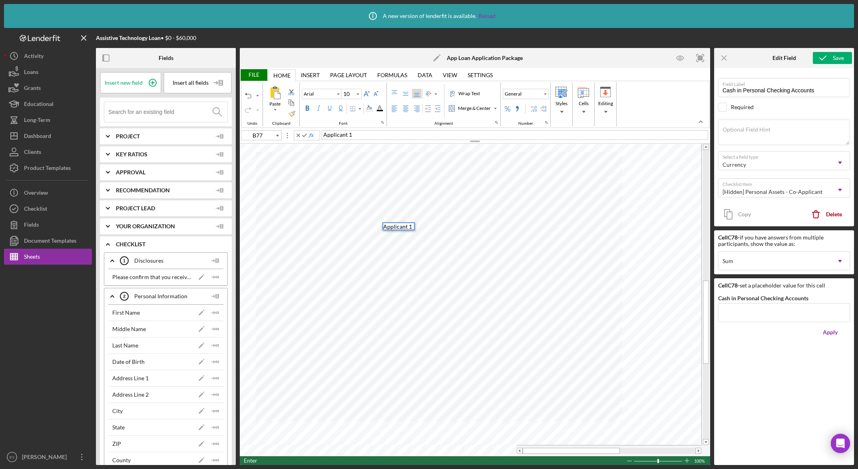
type input "C77"
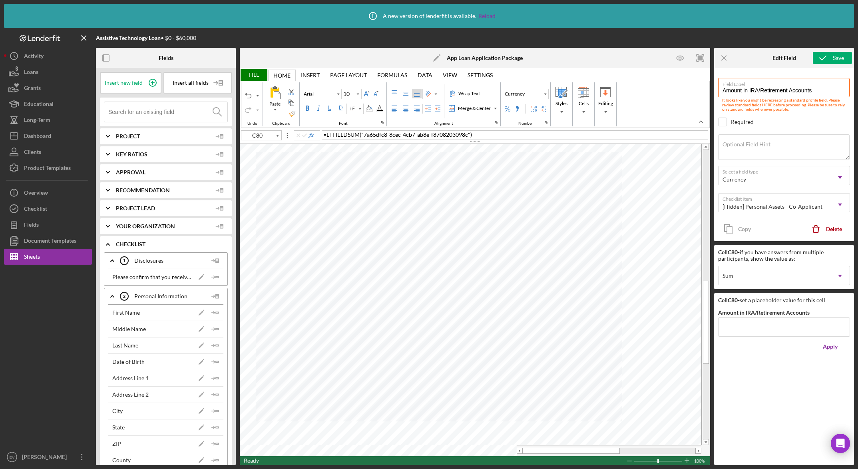
type input "C79"
type input "Cash in Personal Savings Accounts"
type input "B79"
type input "Cash in Personal Savings Accounts"
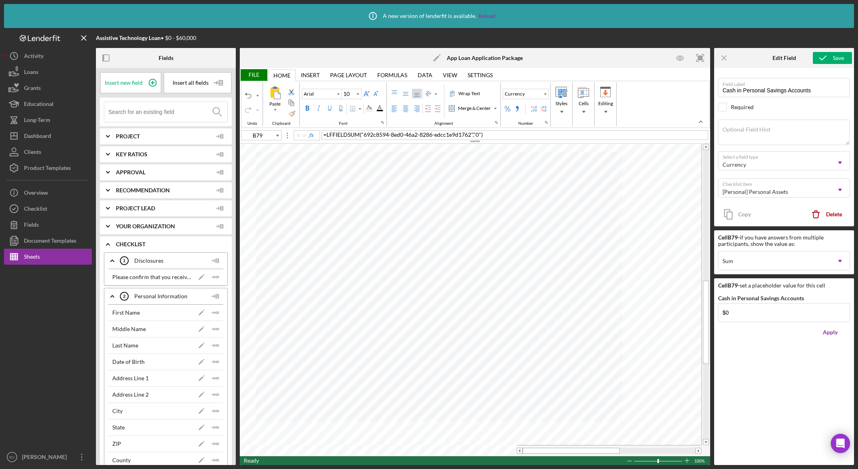
type input "B78"
type input "Cash in Personal Checking Accounts"
type input "B79"
type input "Cash in Personal Savings Accounts"
type input "C78"
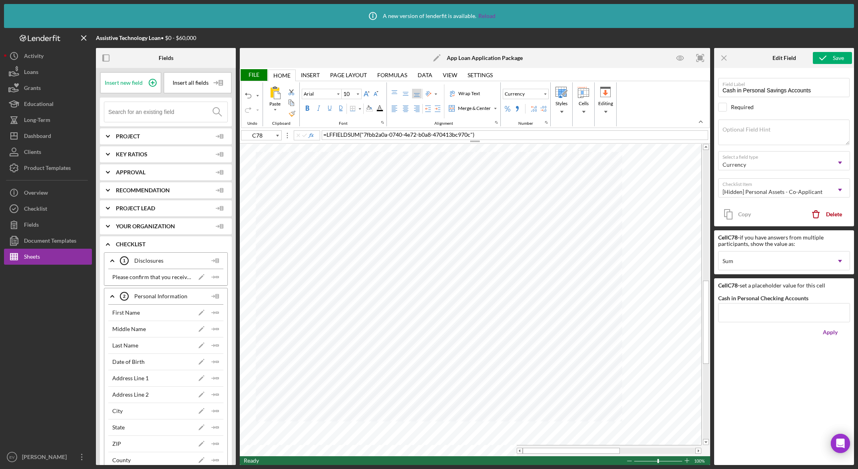
type input "Cash in Personal Checking Accounts"
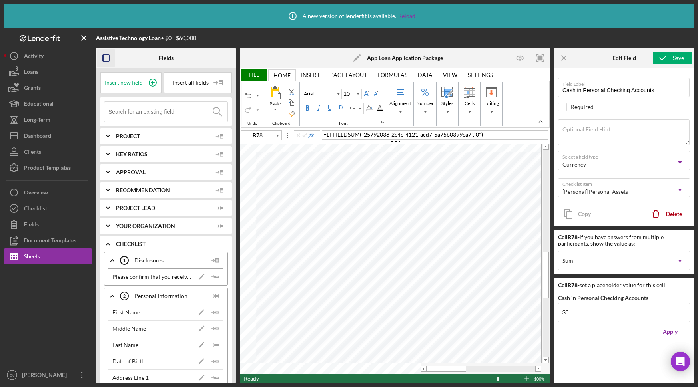
click at [108, 60] on icon "button" at bounding box center [106, 58] width 18 height 18
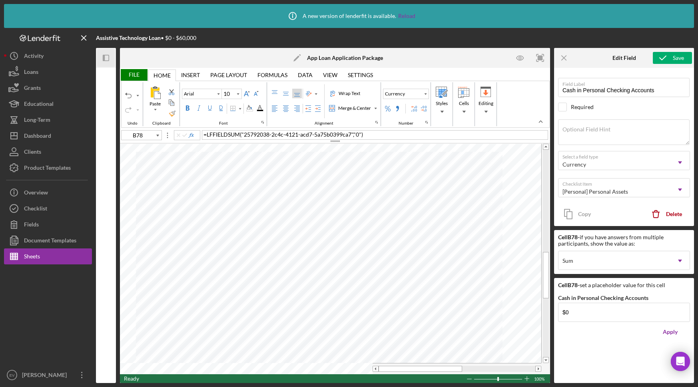
type input "C79"
type input "Cash in Personal Savings Accounts"
type input "C78"
type input "Cash in Personal Checking Accounts"
type input "B79"
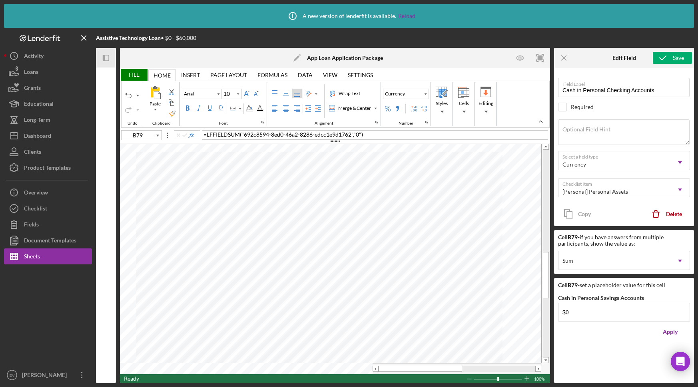
type input "Cash in Personal Savings Accounts"
type input "B78"
type input "Cash in Personal Checking Accounts"
type input "B79"
type input "Cash in Personal Savings Accounts"
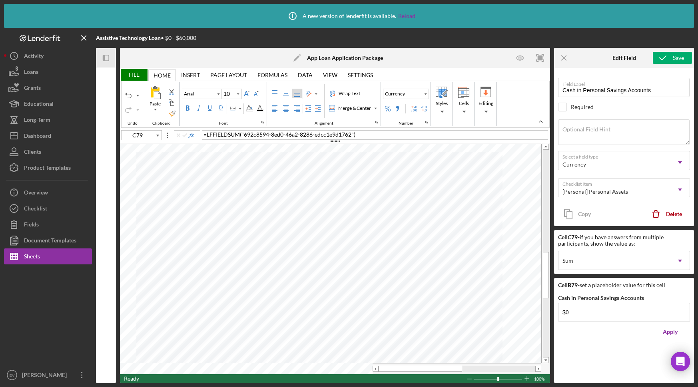
type input "C80"
type input "Amount in IRA/Retirement Accounts"
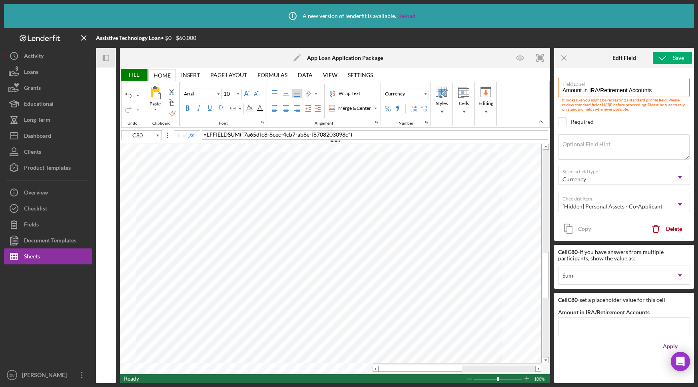
type input "B80"
type input "Total Amount in IRA/Retirement Accounts"
type input "C79"
type input "Cash in Personal Savings Accounts"
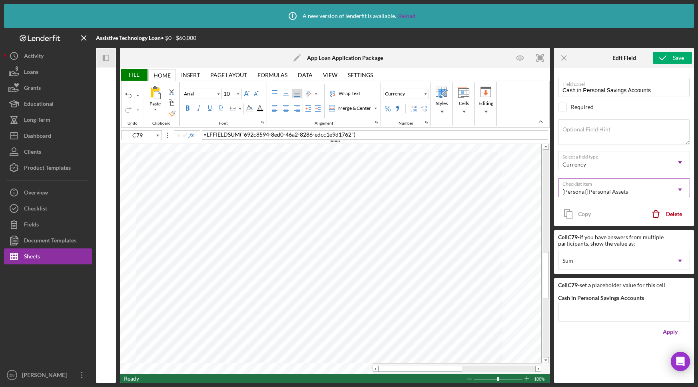
click at [589, 189] on div "[Personal] Personal Assets" at bounding box center [596, 192] width 66 height 6
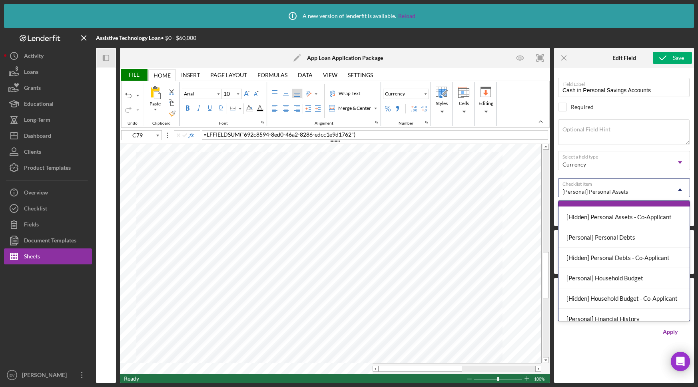
scroll to position [280, 0]
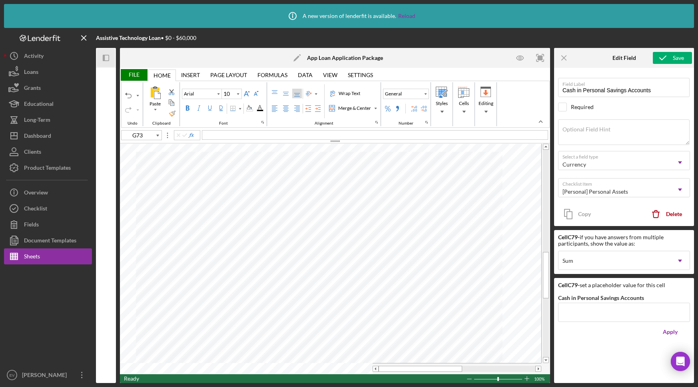
type input "C80"
type input "Amount in IRA/Retirement Accounts"
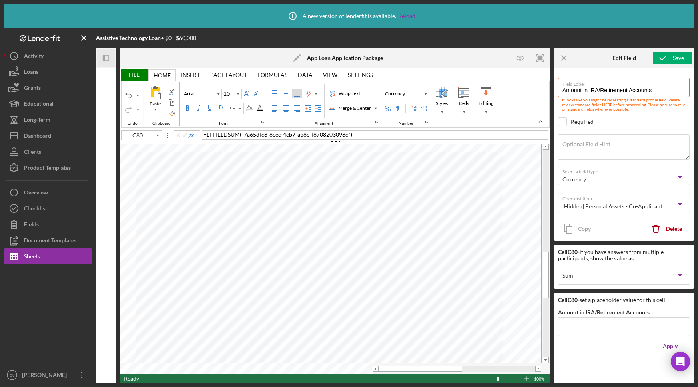
type input "C79"
type input "Cash in Personal Savings Accounts"
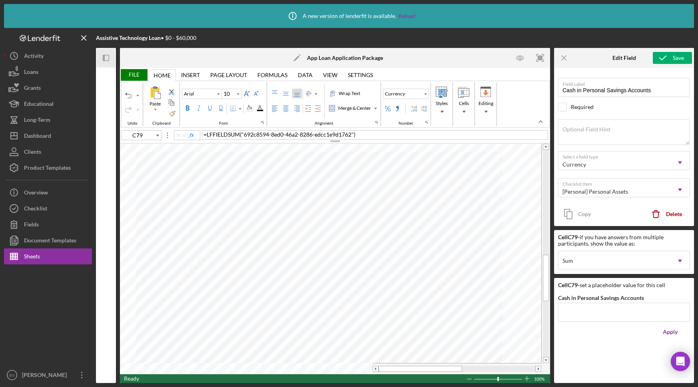
click at [135, 75] on div "File" at bounding box center [134, 75] width 28 height 12
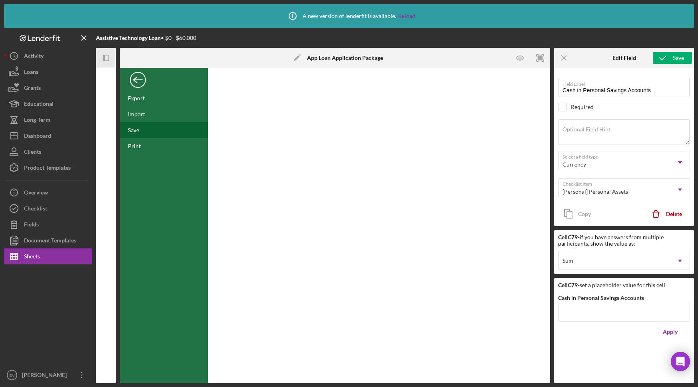
click at [140, 126] on div "Save" at bounding box center [164, 130] width 88 height 16
click at [139, 80] on div "Back" at bounding box center [138, 78] width 16 height 16
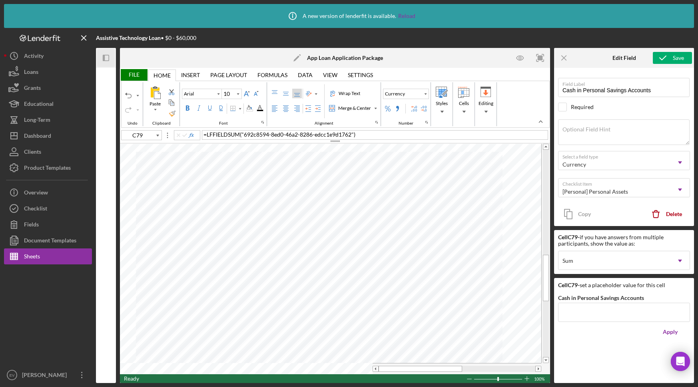
click at [103, 57] on icon "button" at bounding box center [104, 58] width 2 height 6
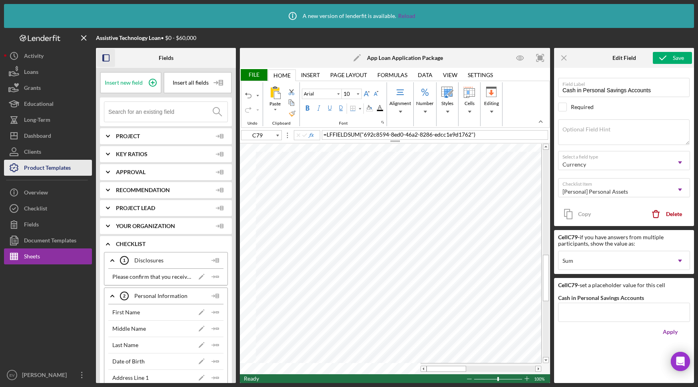
click at [51, 173] on div "Product Templates" at bounding box center [47, 169] width 47 height 18
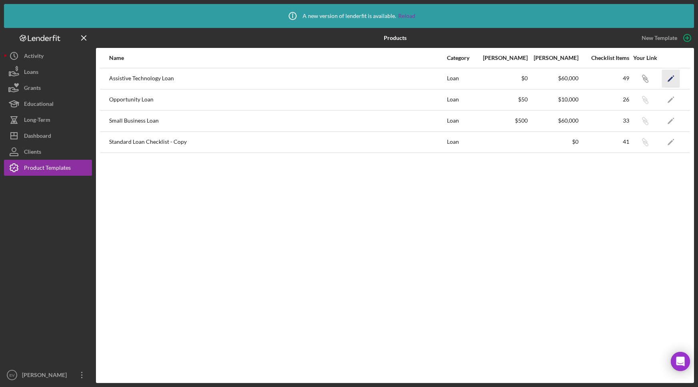
click at [672, 82] on icon "Icon/Edit" at bounding box center [671, 79] width 18 height 18
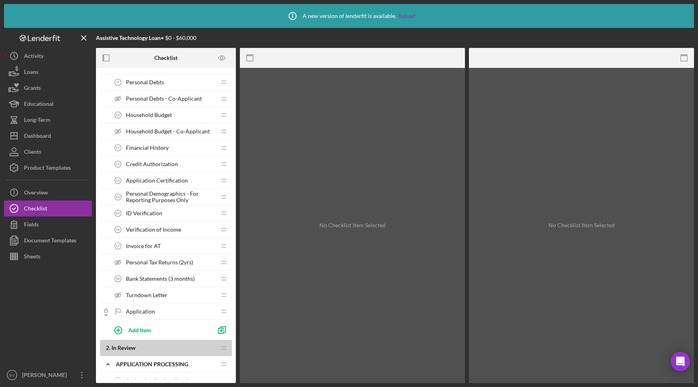
scroll to position [373, 0]
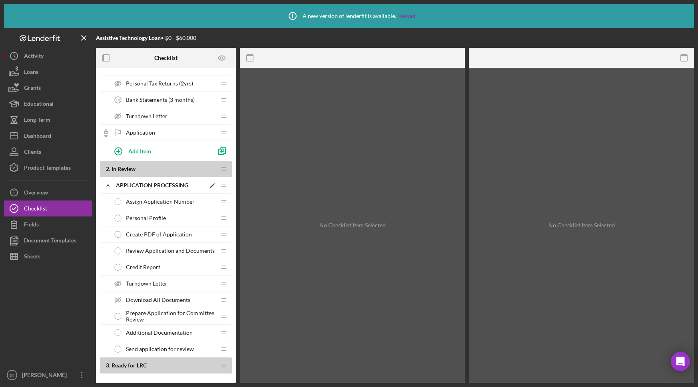
click at [111, 184] on icon "Icon/Expander" at bounding box center [108, 186] width 16 height 16
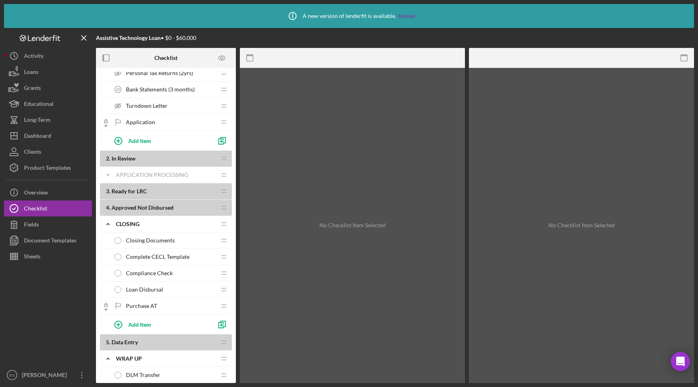
scroll to position [389, 0]
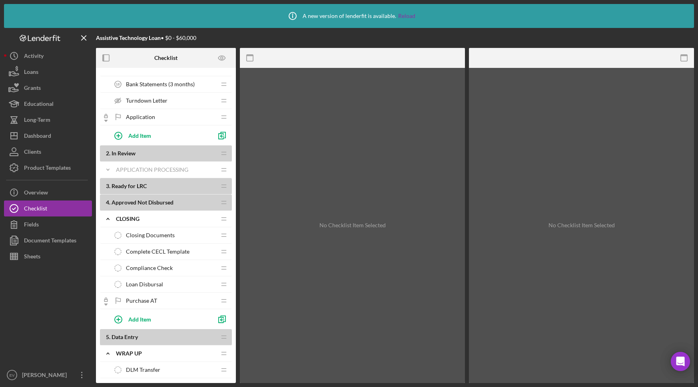
click at [174, 233] on div "Closing Documents Closing Documents" at bounding box center [163, 235] width 106 height 16
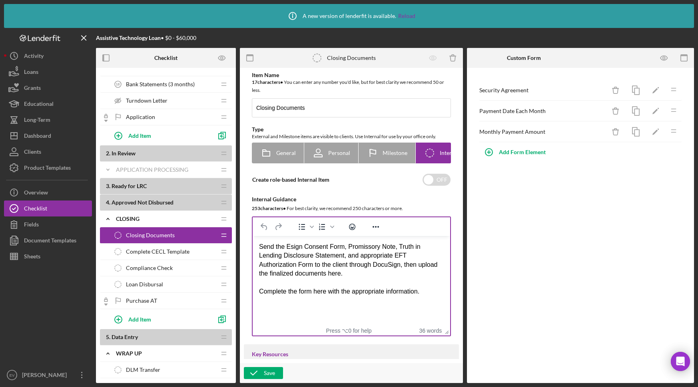
click at [296, 248] on div "Send the Esign Consent Form, Promissory Note, Truth in Lending Disclosure State…" at bounding box center [351, 261] width 185 height 36
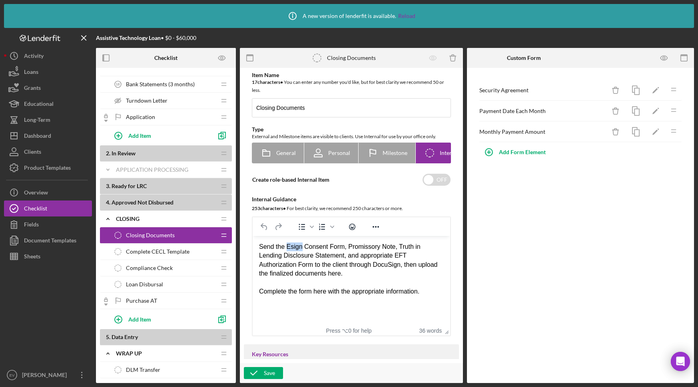
click at [296, 248] on div "Send the Esign Consent Form, Promissory Note, Truth in Lending Disclosure State…" at bounding box center [351, 261] width 185 height 36
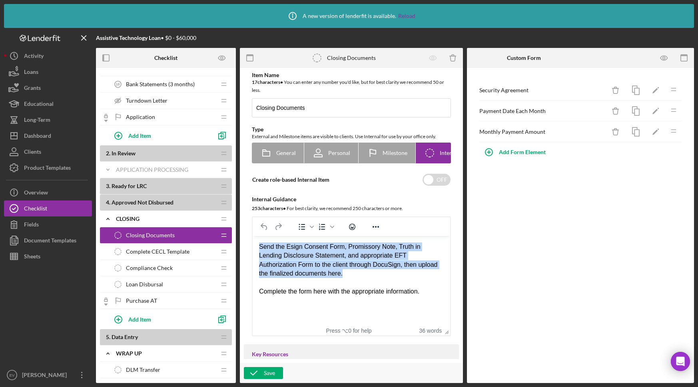
drag, startPoint x: 296, startPoint y: 248, endPoint x: 353, endPoint y: 251, distance: 57.3
click at [353, 251] on div "Send the Esign Consent Form, Promissory Note, Truth in Lending Disclosure State…" at bounding box center [351, 261] width 185 height 36
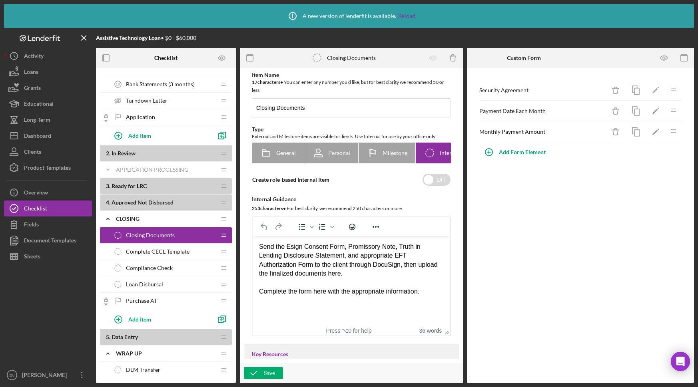
click at [290, 247] on div "Send the Esign Consent Form, Promissory Note, Truth in Lending Disclosure State…" at bounding box center [351, 261] width 185 height 36
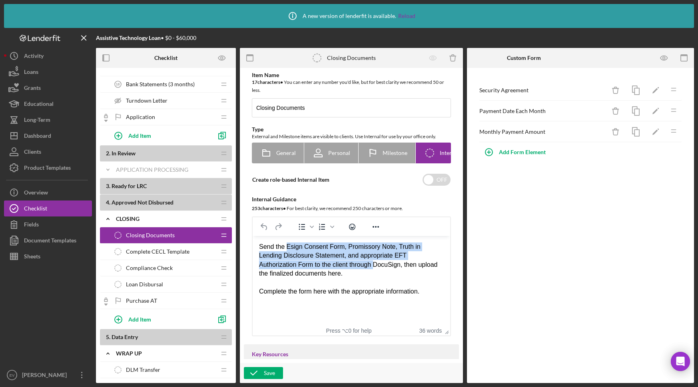
drag, startPoint x: 290, startPoint y: 247, endPoint x: 373, endPoint y: 265, distance: 84.8
click at [373, 265] on div "Send the Esign Consent Form, Promissory Note, Truth in Lending Disclosure State…" at bounding box center [351, 261] width 185 height 36
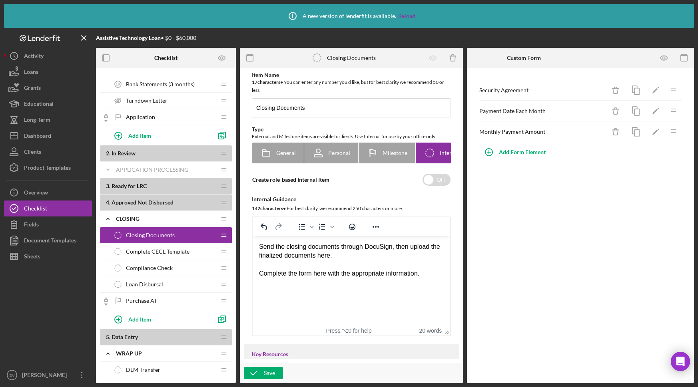
click at [427, 273] on div "Complete the form here with the appropriate information." at bounding box center [351, 273] width 185 height 9
click at [430, 285] on html "Send the closing documents through DocuSign, then upload the finalized document…" at bounding box center [352, 260] width 198 height 49
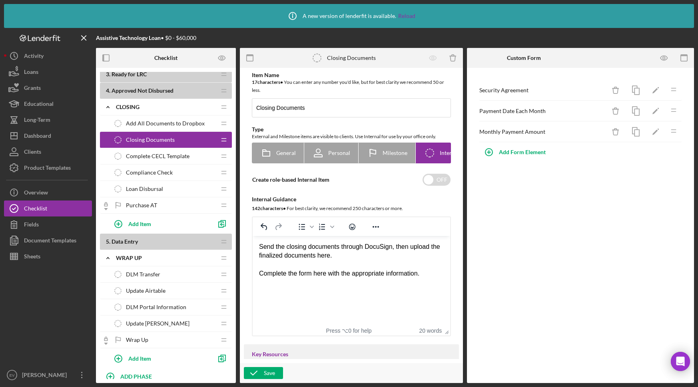
scroll to position [491, 0]
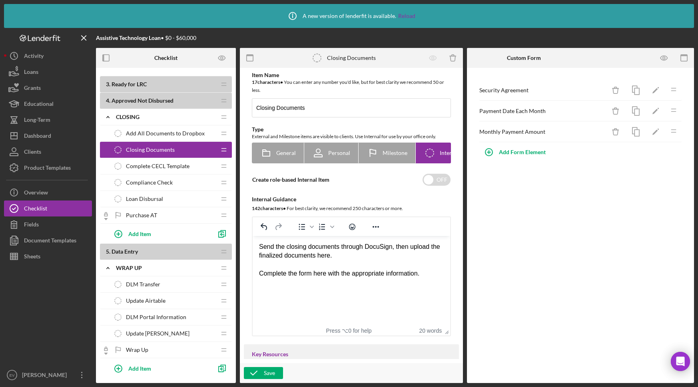
click at [169, 138] on div "Add All Documents to Dropbox Add All Documents to Dropbox" at bounding box center [163, 134] width 106 height 16
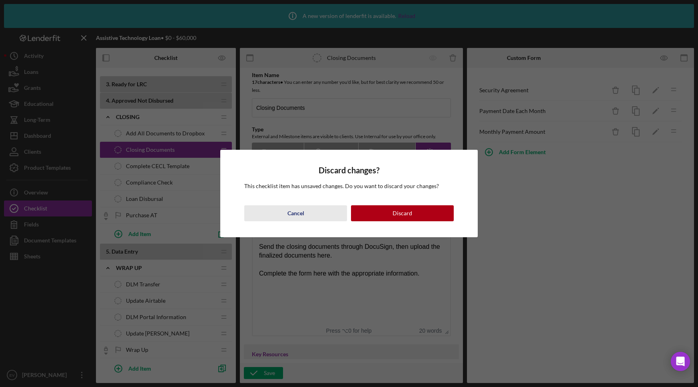
click at [313, 211] on button "Cancel" at bounding box center [295, 214] width 103 height 16
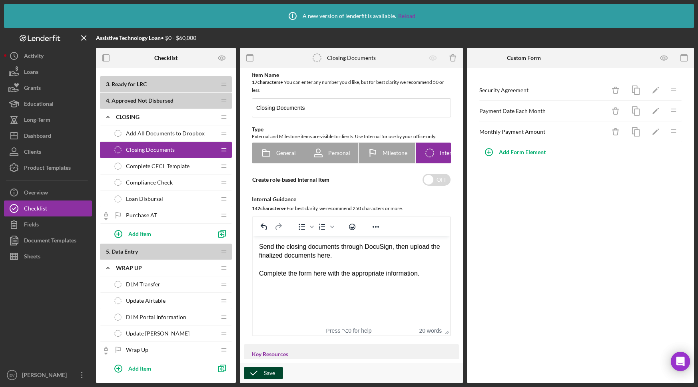
click at [266, 375] on div "Save" at bounding box center [269, 373] width 11 height 12
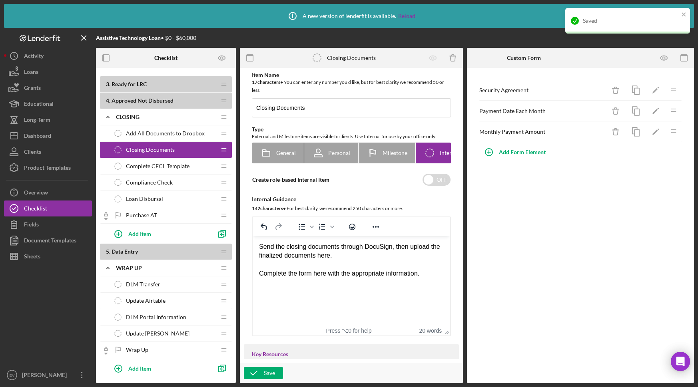
click at [155, 135] on span "Add All Documents to Dropbox" at bounding box center [165, 133] width 79 height 6
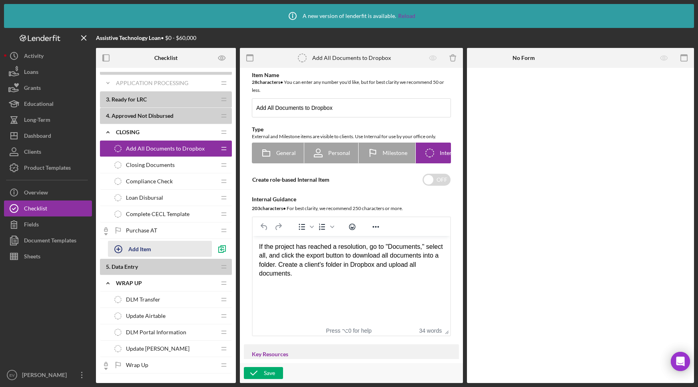
scroll to position [481, 0]
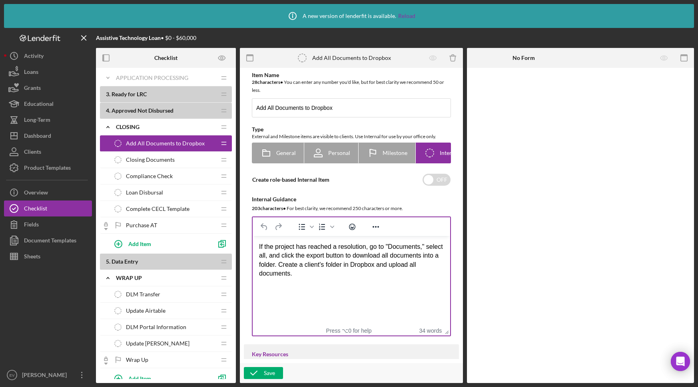
click at [304, 263] on div "If the project has reached a resolution, go to "Documents," select all, and cli…" at bounding box center [351, 261] width 185 height 36
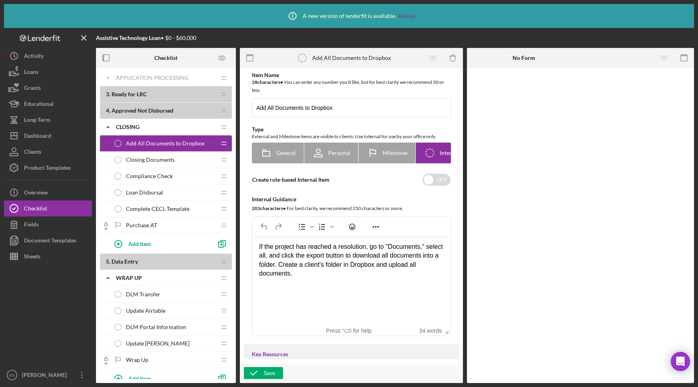
click at [428, 255] on div "If the project has reached a resolution, go to "Documents," select all, and cli…" at bounding box center [351, 261] width 185 height 36
drag, startPoint x: 329, startPoint y: 265, endPoint x: 352, endPoint y: 269, distance: 23.5
click at [330, 265] on div "If the project has reached a resolution, go to "Documents," select all, and cli…" at bounding box center [351, 261] width 185 height 36
click at [268, 376] on div "Save" at bounding box center [269, 373] width 11 height 12
click at [426, 181] on input "checkbox" at bounding box center [437, 180] width 28 height 12
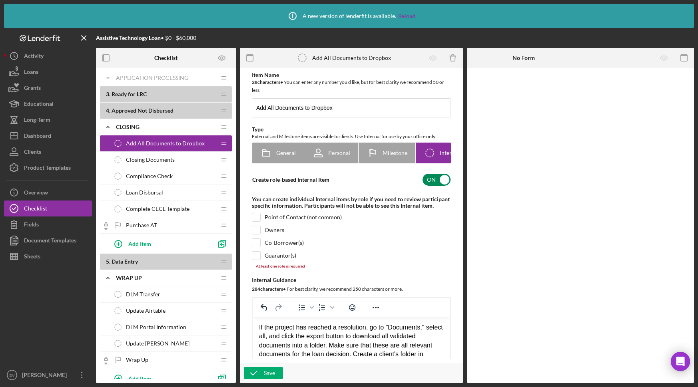
click at [433, 181] on input "checkbox" at bounding box center [437, 180] width 28 height 12
checkbox input "false"
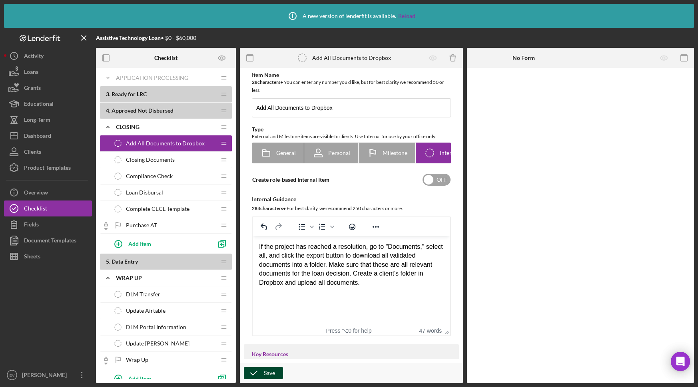
click at [263, 376] on icon "button" at bounding box center [254, 373] width 20 height 20
click at [64, 72] on button "Loans" at bounding box center [48, 72] width 88 height 16
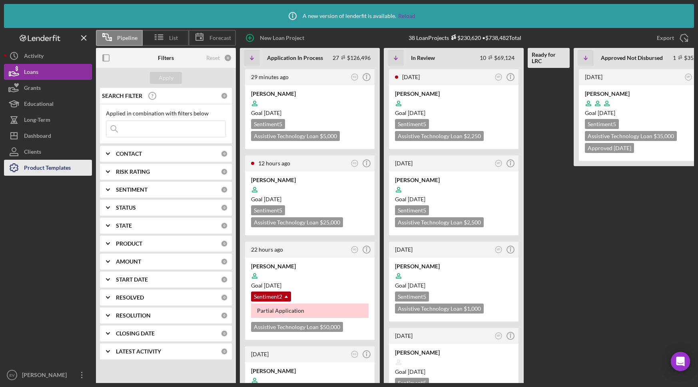
click at [48, 167] on div "Product Templates" at bounding box center [47, 169] width 47 height 18
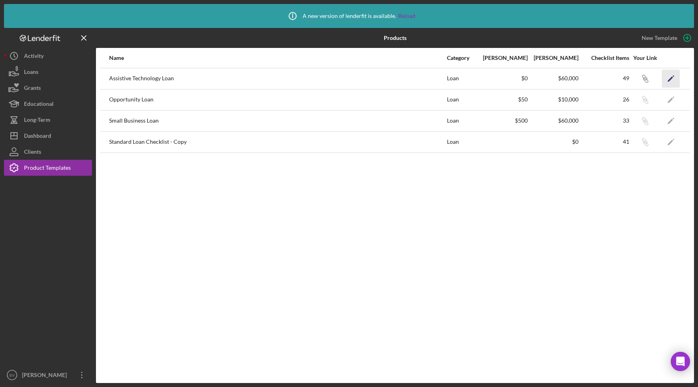
click at [670, 78] on icon "Icon/Edit" at bounding box center [671, 79] width 18 height 18
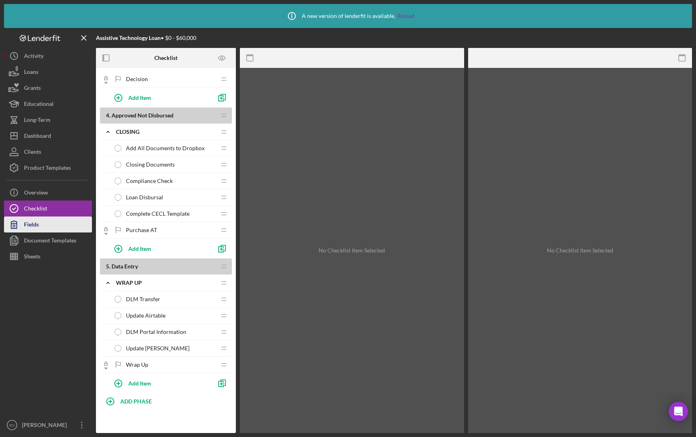
scroll to position [709, 0]
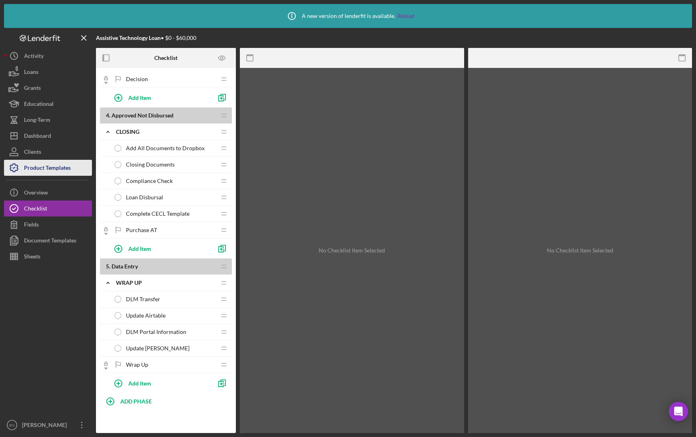
click at [65, 166] on div "Product Templates" at bounding box center [47, 169] width 47 height 18
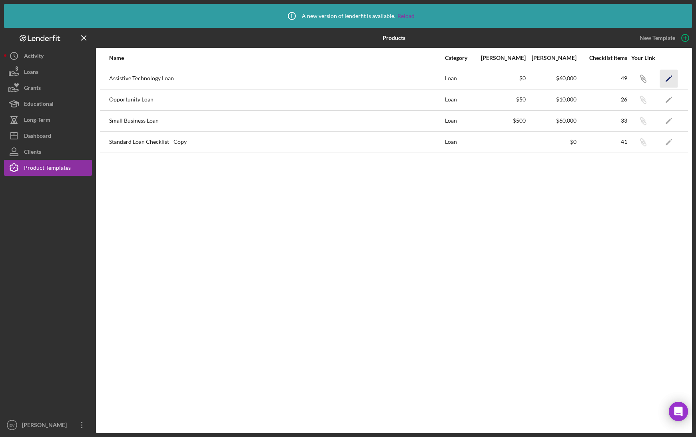
click at [669, 79] on polygon "button" at bounding box center [669, 79] width 6 height 6
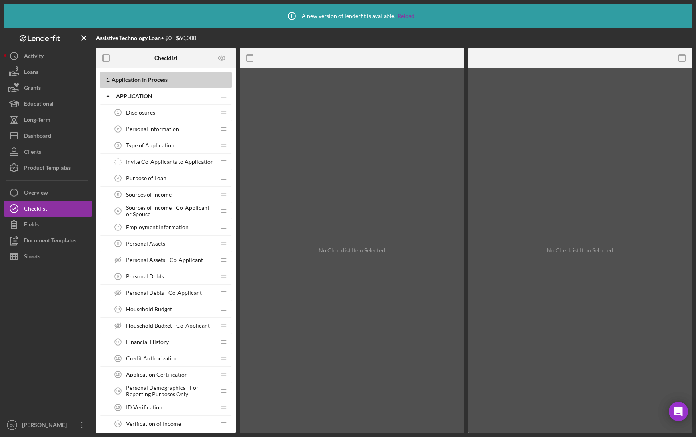
click at [154, 132] on div "Personal Information 2 Personal Information" at bounding box center [163, 129] width 106 height 16
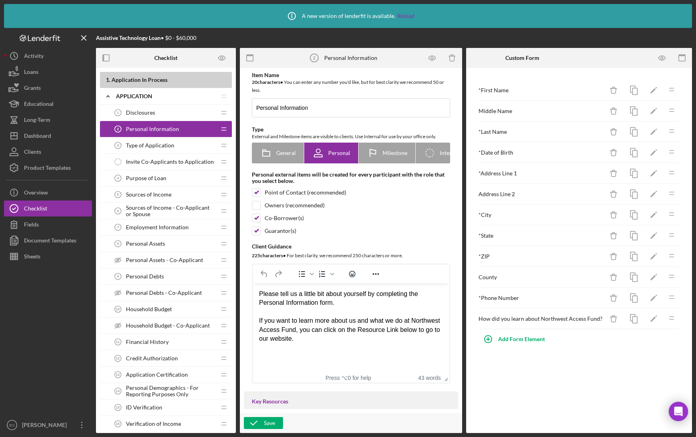
click at [152, 115] on span "Disclosures" at bounding box center [140, 113] width 29 height 6
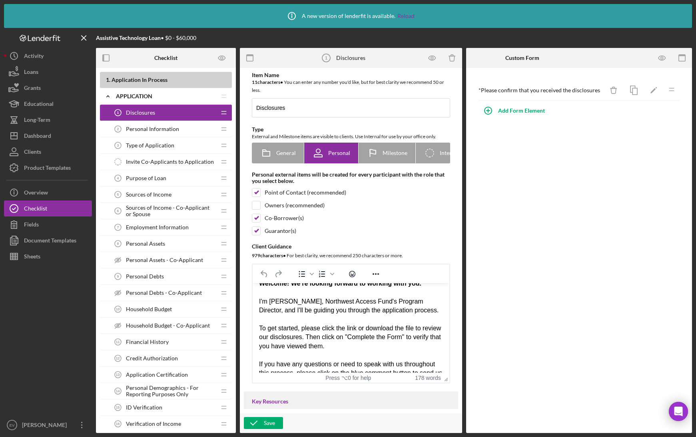
scroll to position [0, 0]
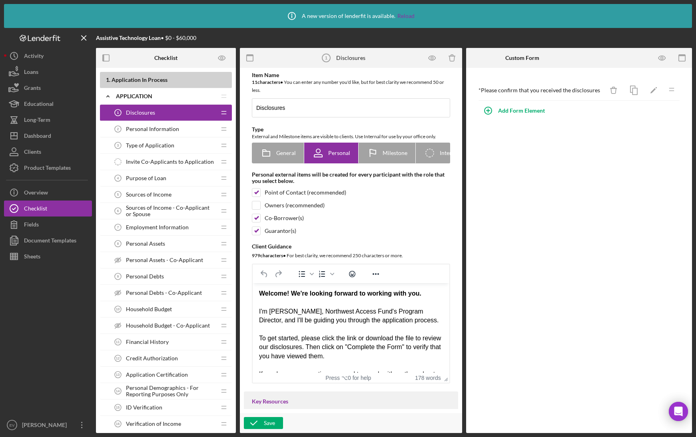
click at [279, 312] on div "I'm Kathy Gilman, Northwest Access Fund's Program Director, and I'll be guiding…" at bounding box center [351, 316] width 184 height 18
drag, startPoint x: 279, startPoint y: 312, endPoint x: 303, endPoint y: 311, distance: 24.0
click at [303, 311] on div "I'm Kathy Gilman, Northwest Access Fund's Program Director, and I'll be guiding…" at bounding box center [351, 316] width 184 height 18
click at [383, 310] on div "I'm Nicole Gray, Northwest Access Fund's Program Director, and I'll be guiding …" at bounding box center [351, 316] width 184 height 18
drag, startPoint x: 383, startPoint y: 310, endPoint x: 423, endPoint y: 311, distance: 40.0
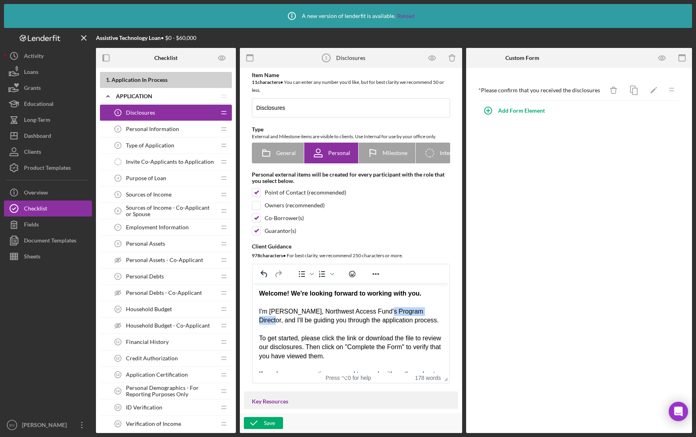
click at [423, 311] on div "I'm Nicole Gray, Northwest Access Fund's Program Director, and I'll be guiding …" at bounding box center [351, 316] width 184 height 18
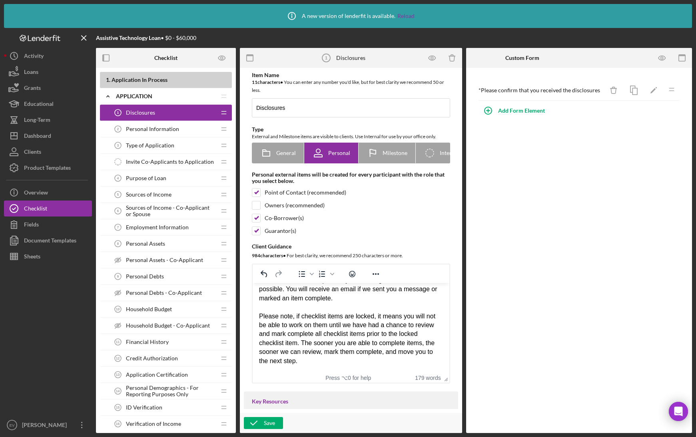
scroll to position [138, 0]
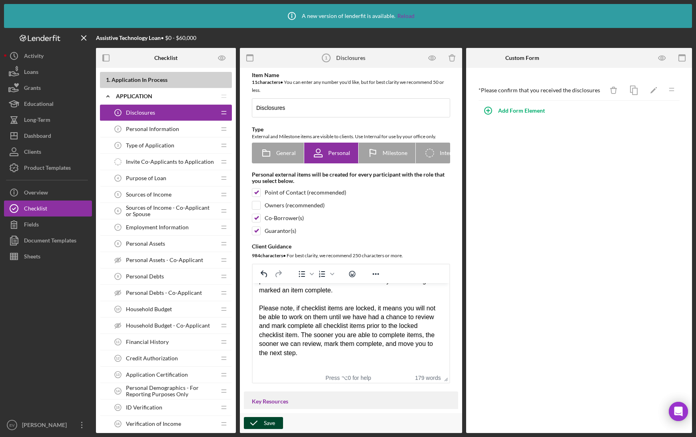
click at [265, 427] on div "Save" at bounding box center [269, 423] width 11 height 12
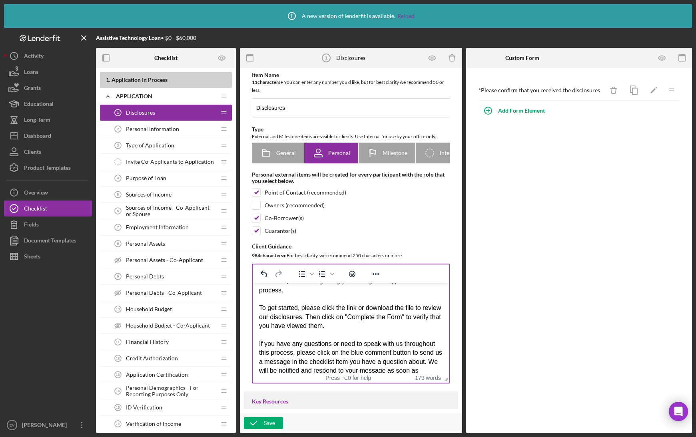
scroll to position [0, 0]
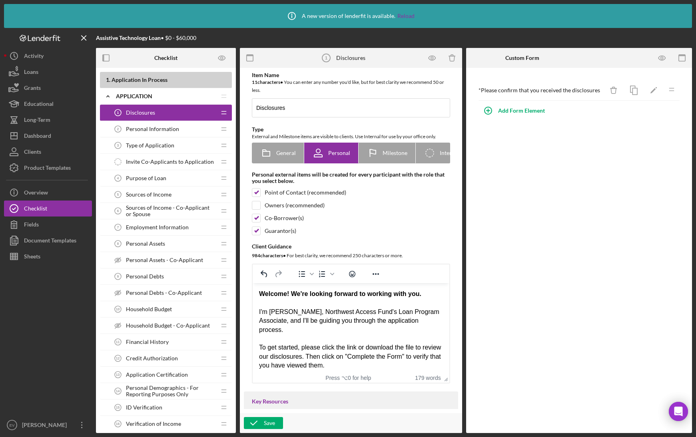
click at [166, 124] on div "Personal Information 2 Personal Information" at bounding box center [163, 129] width 106 height 16
